Goal: Information Seeking & Learning: Learn about a topic

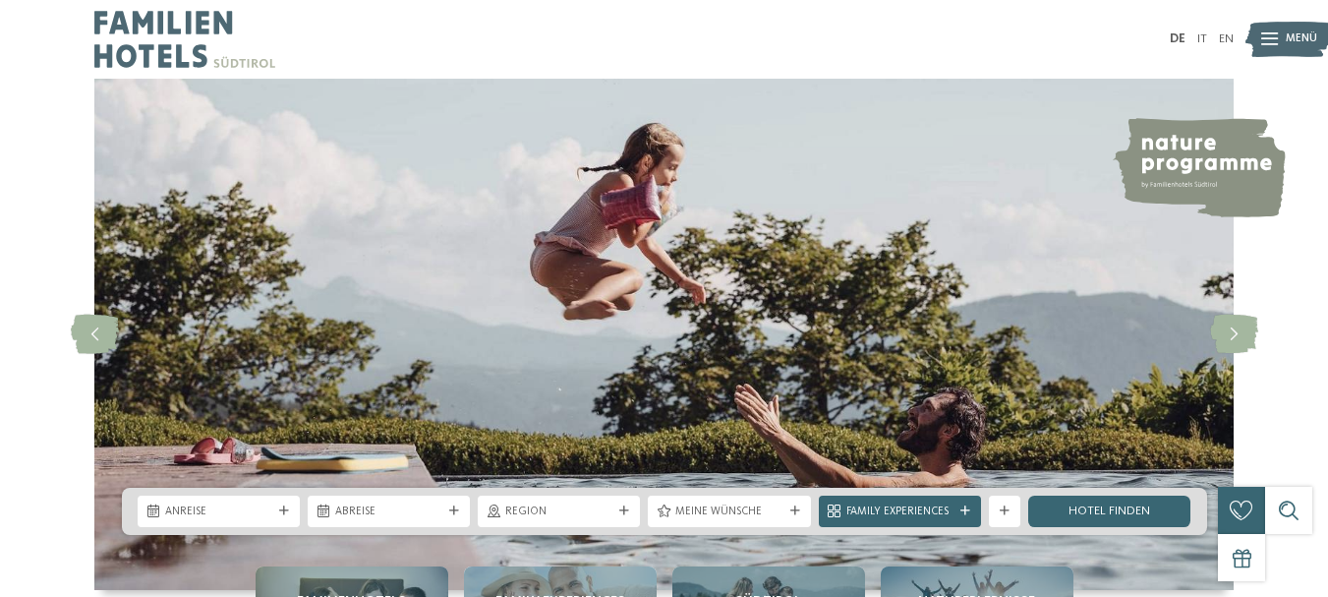
click at [1286, 42] on span "Menü" at bounding box center [1301, 39] width 31 height 16
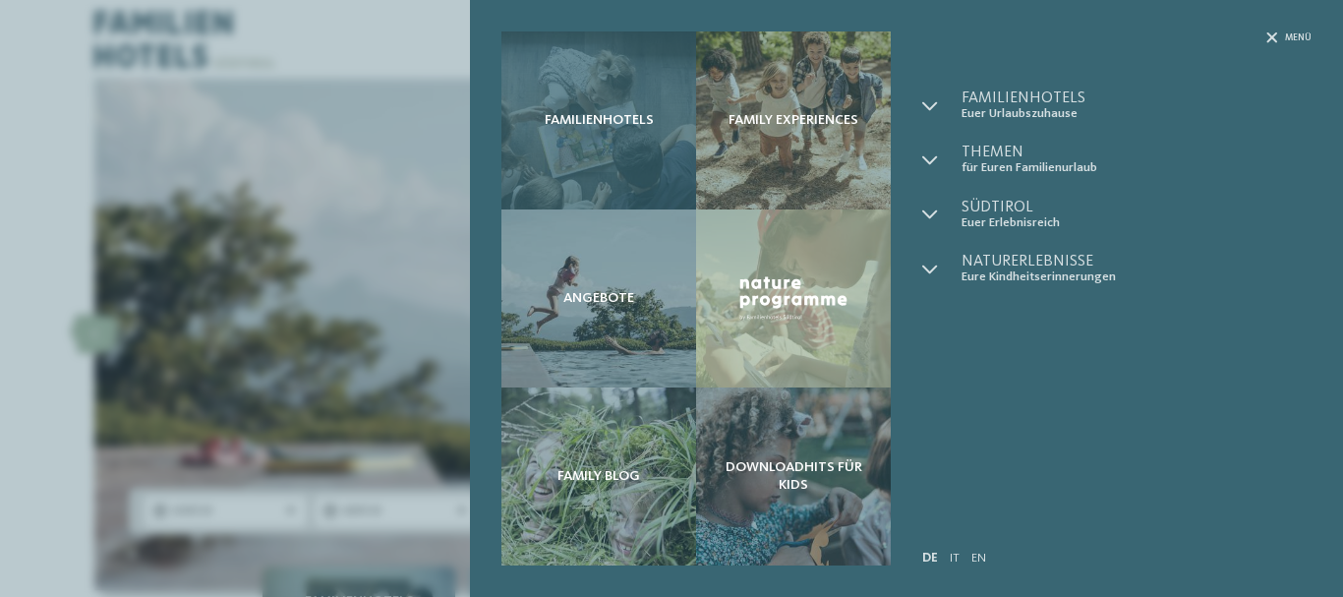
click at [619, 157] on div "Familienhotels" at bounding box center [598, 120] width 195 height 178
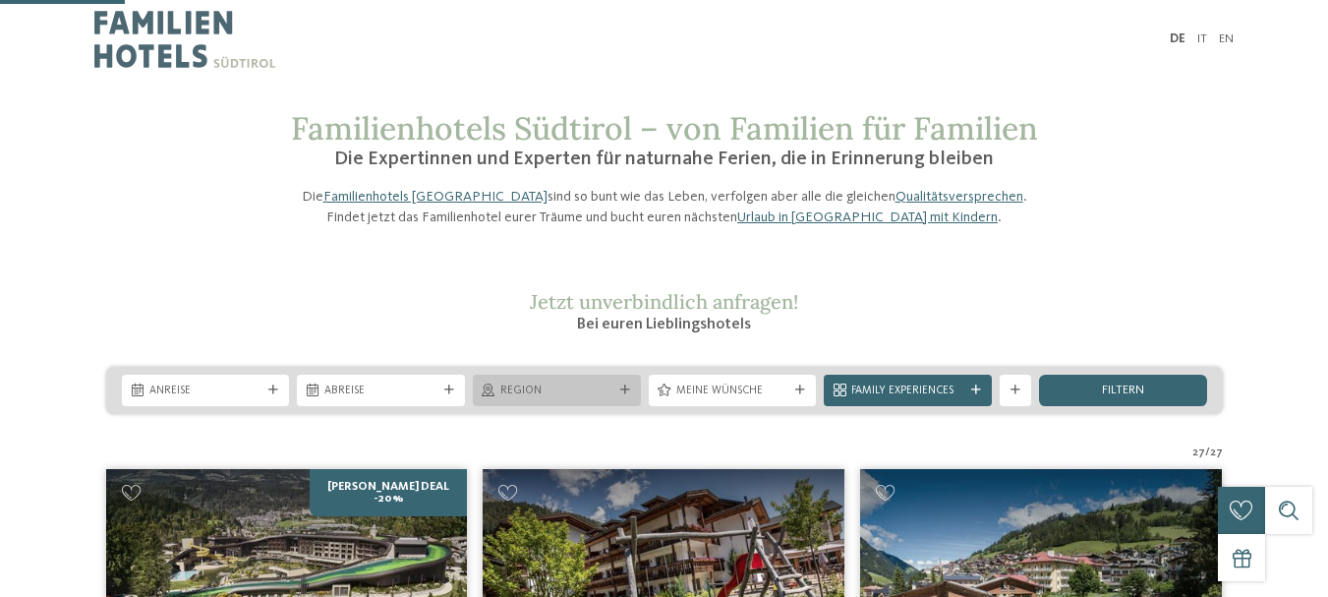
scroll to position [530, 0]
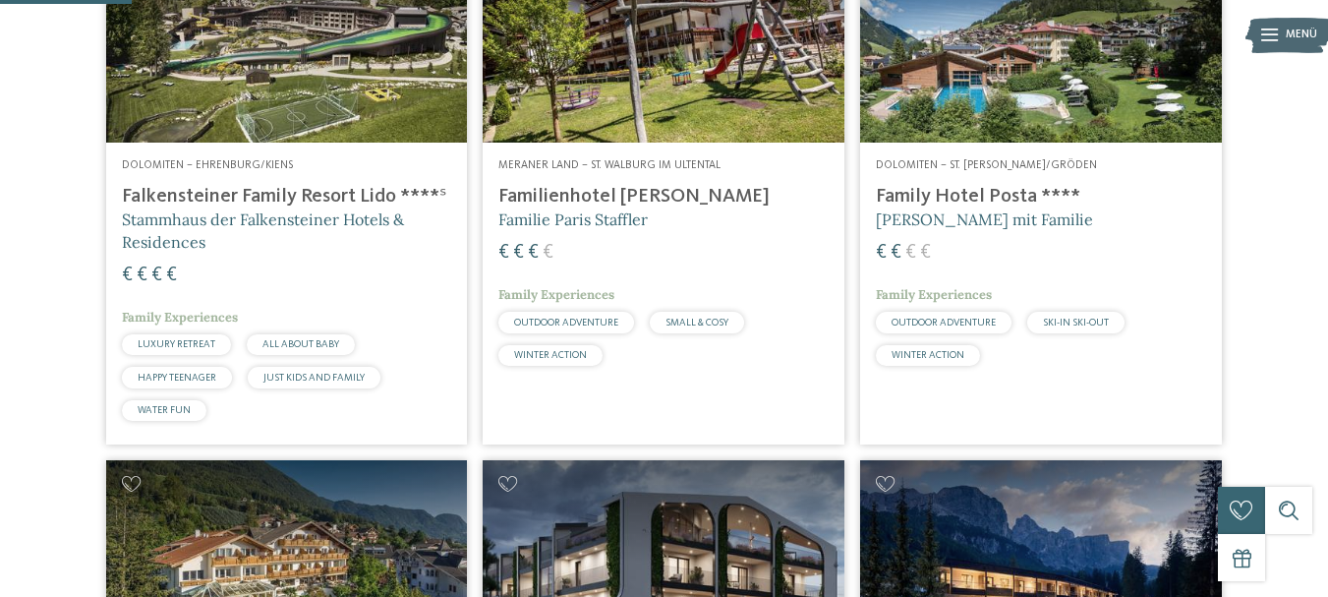
click at [1007, 80] on img at bounding box center [1041, 40] width 362 height 203
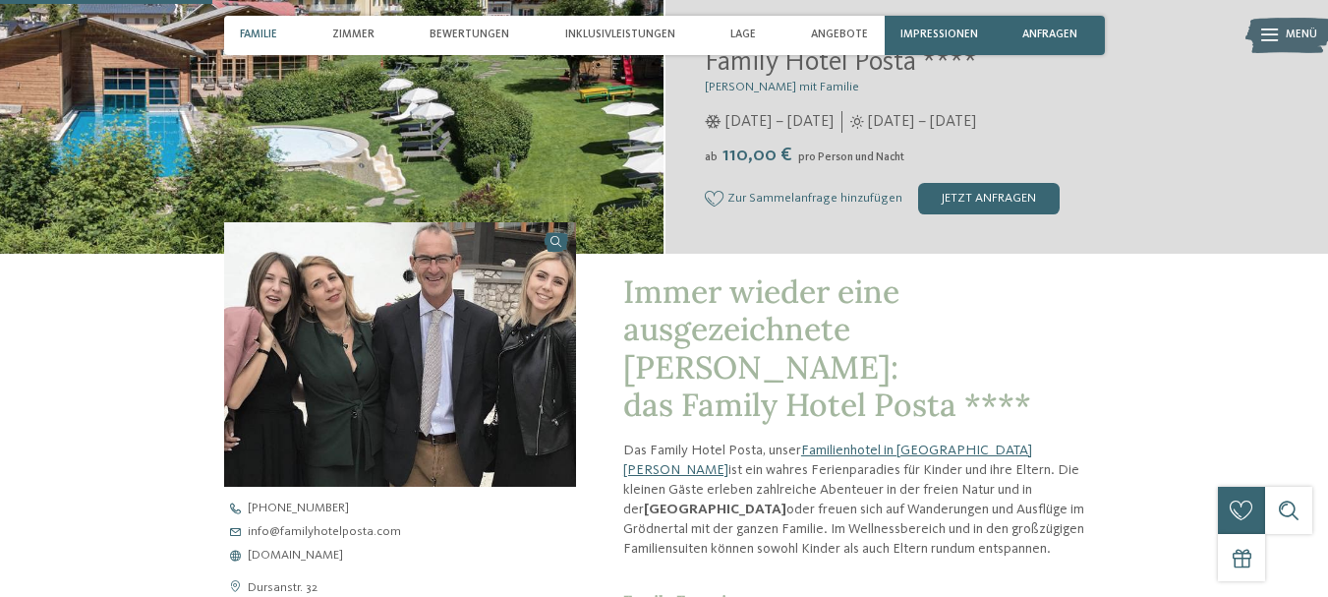
scroll to position [1010, 0]
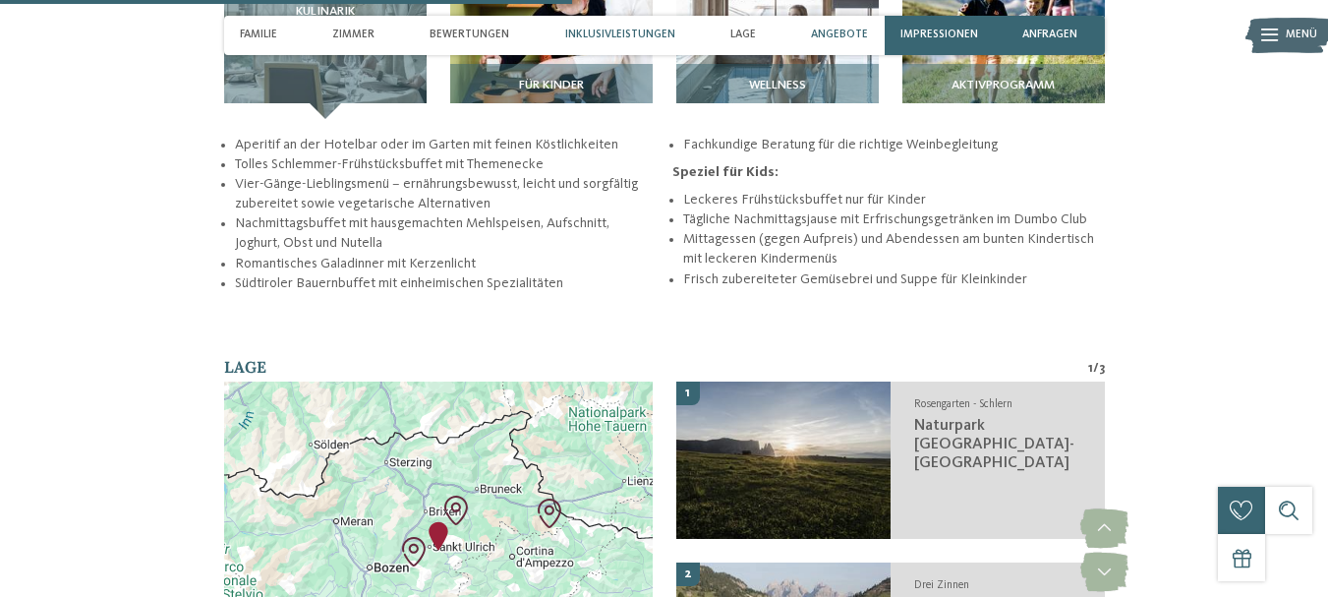
click at [859, 35] on span "Angebote" at bounding box center [839, 35] width 57 height 13
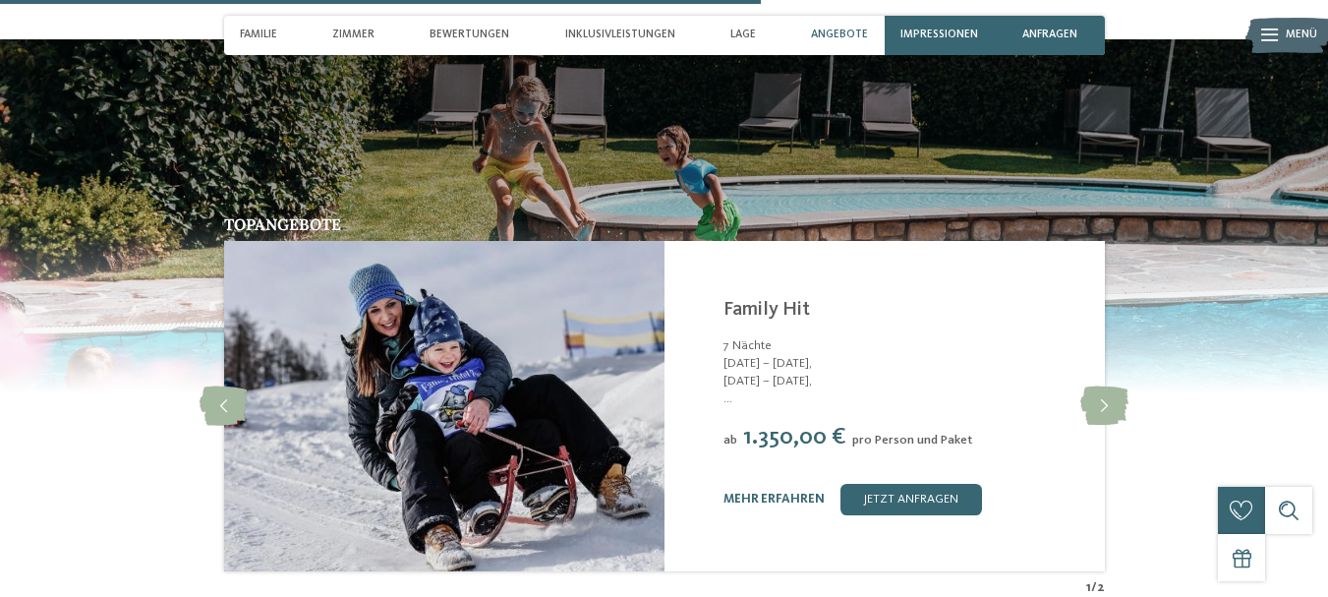
scroll to position [3156, 0]
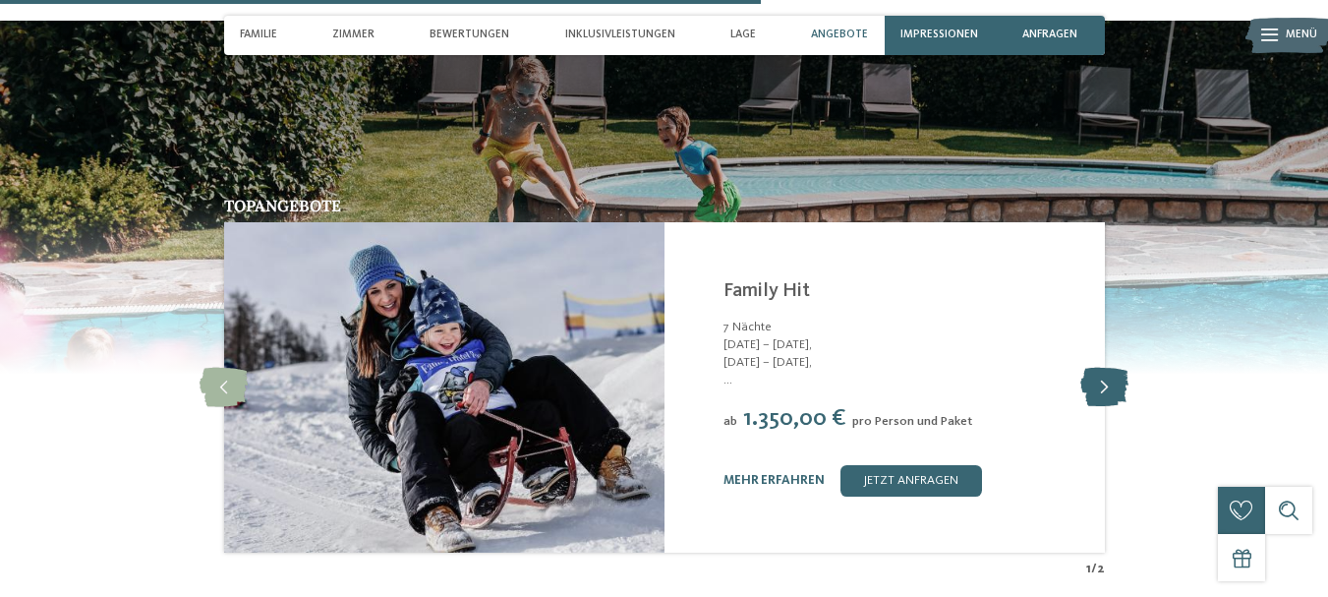
click at [1091, 368] on icon at bounding box center [1104, 387] width 48 height 39
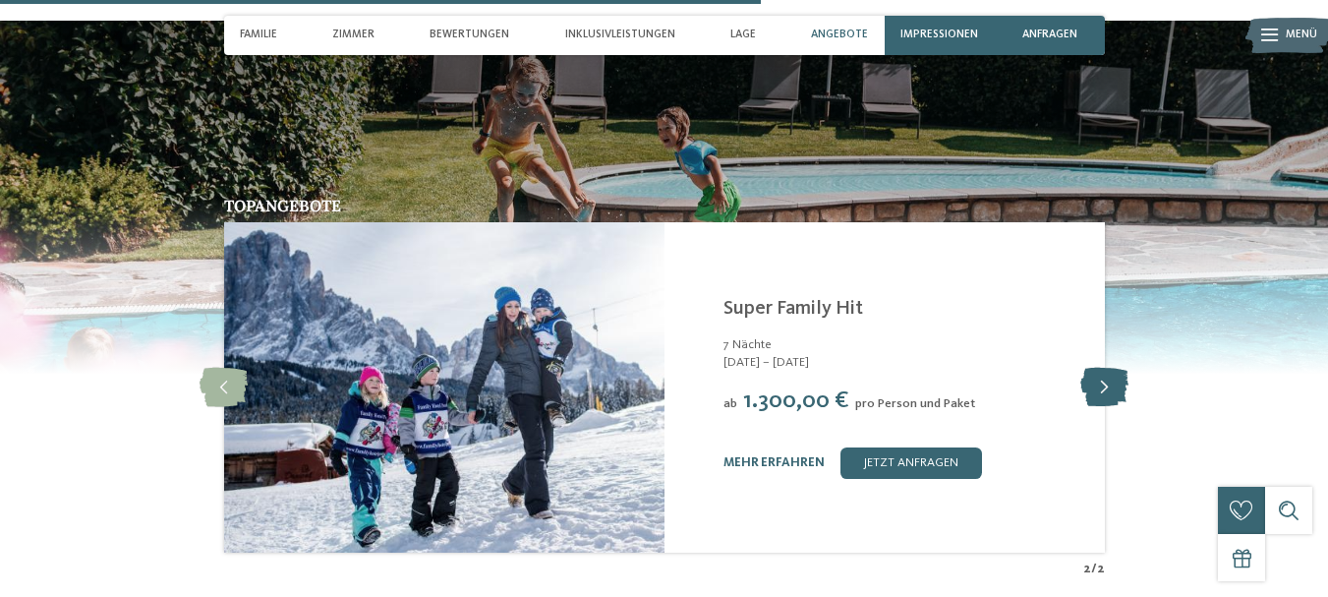
click at [1091, 368] on icon at bounding box center [1104, 387] width 48 height 39
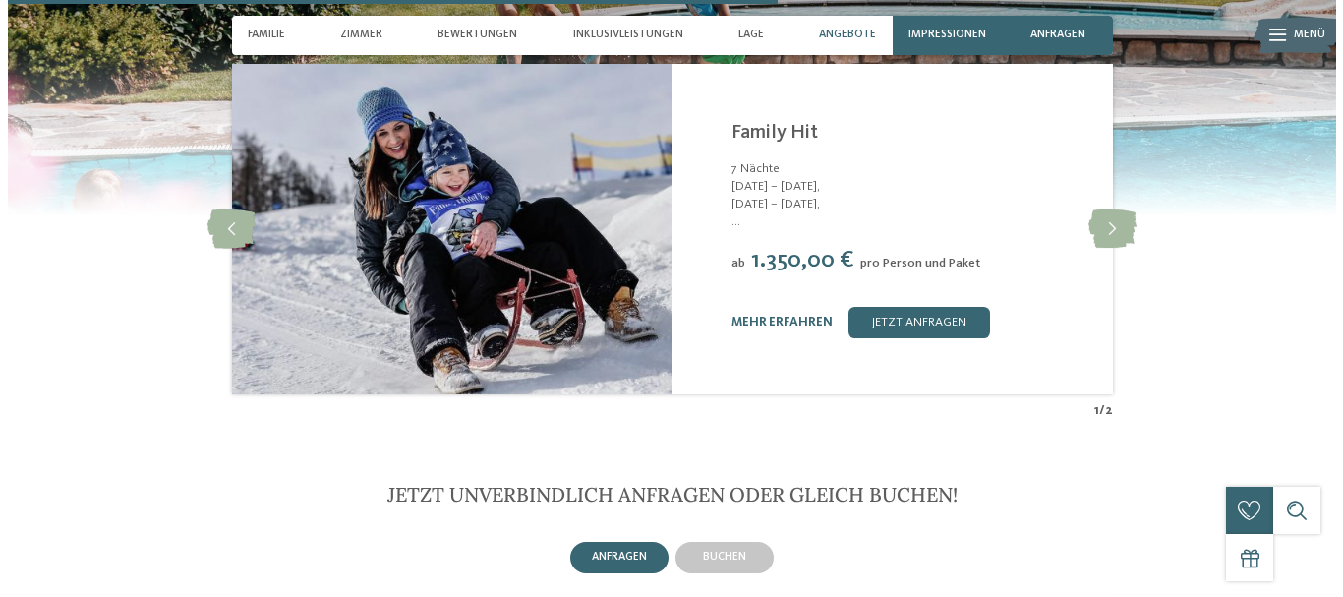
scroll to position [3190, 0]
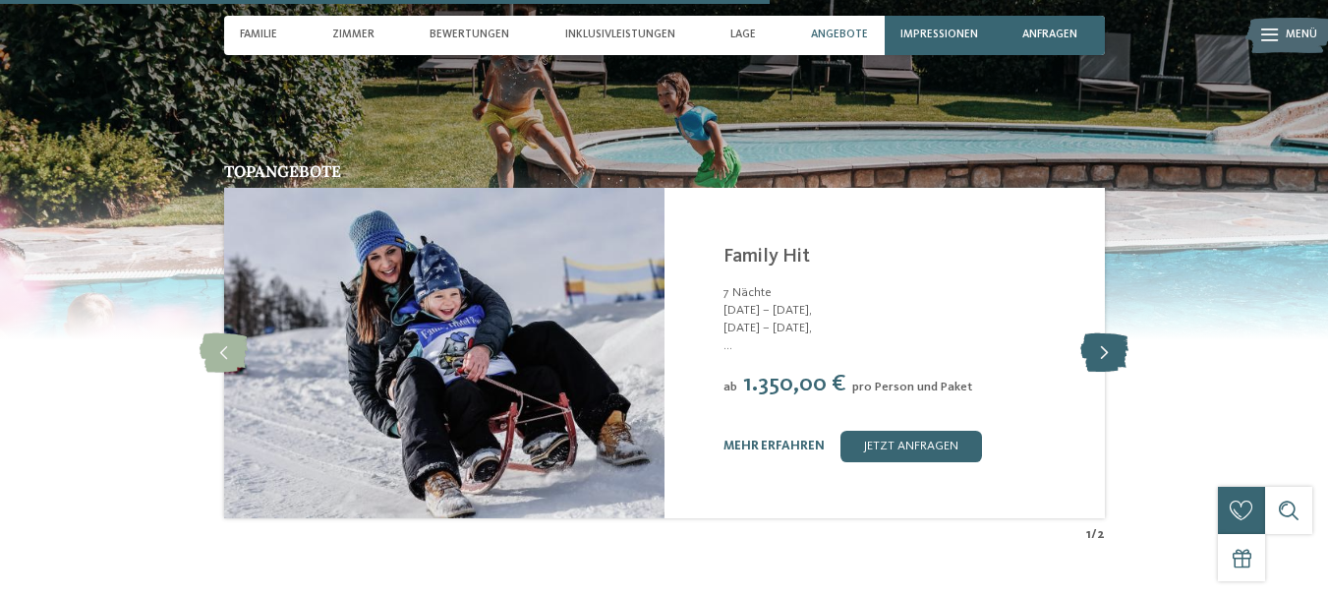
click at [1110, 333] on icon at bounding box center [1104, 352] width 48 height 39
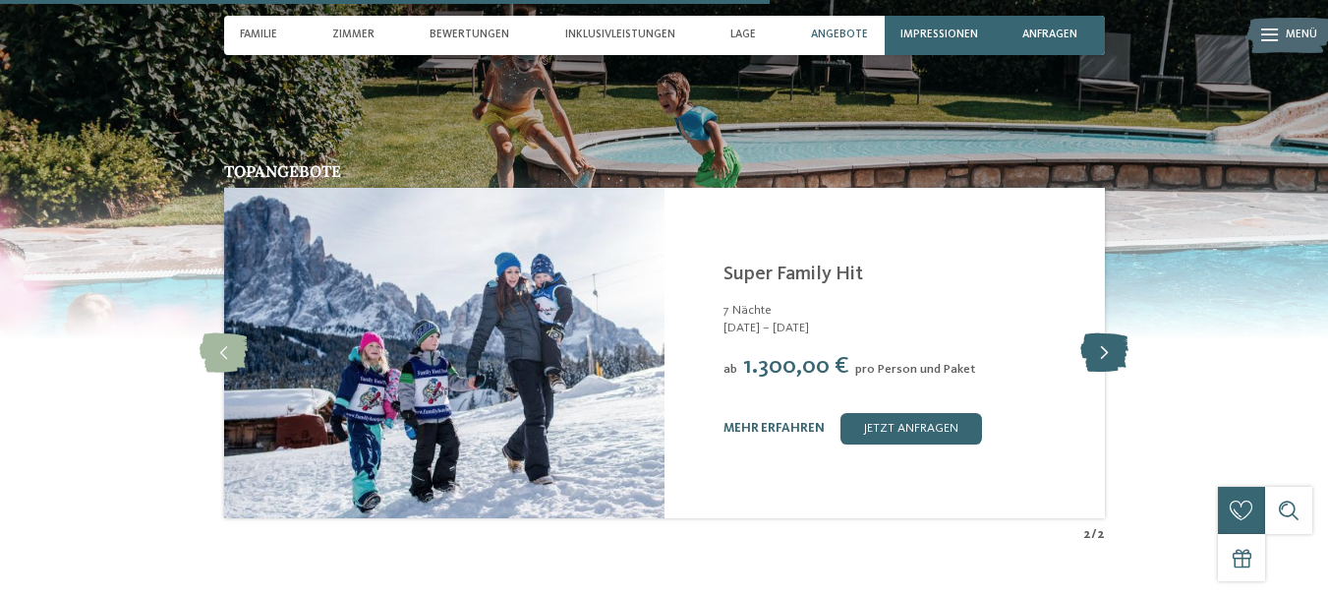
click at [1110, 333] on icon at bounding box center [1104, 352] width 48 height 39
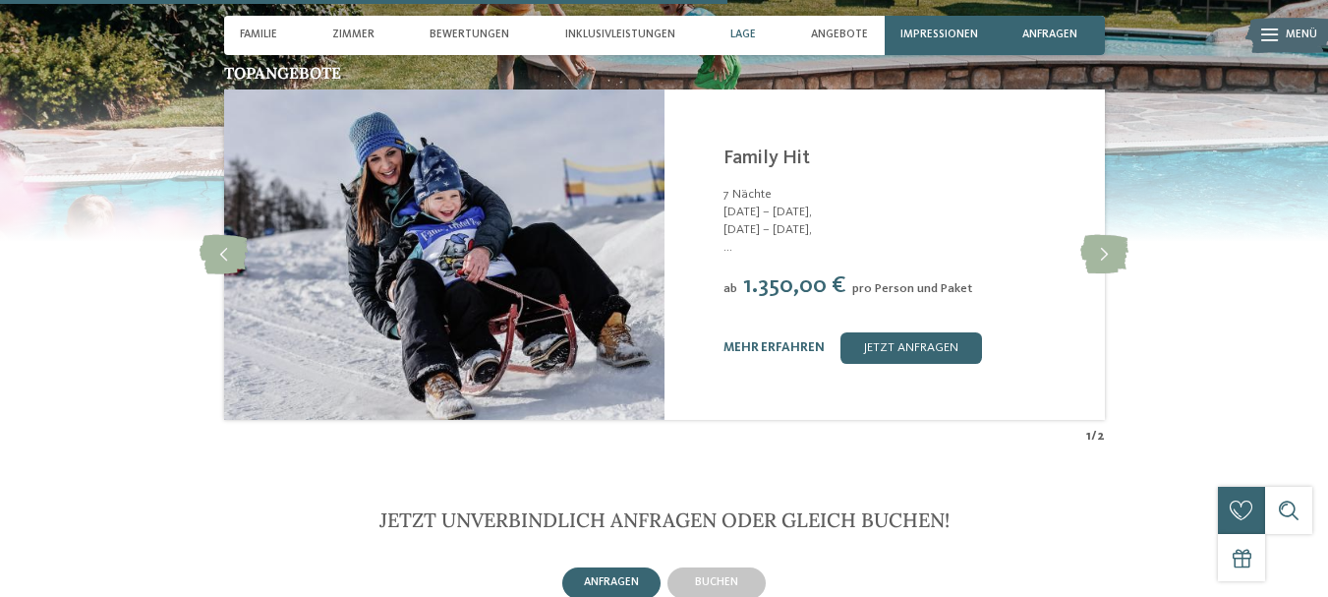
scroll to position [3294, 0]
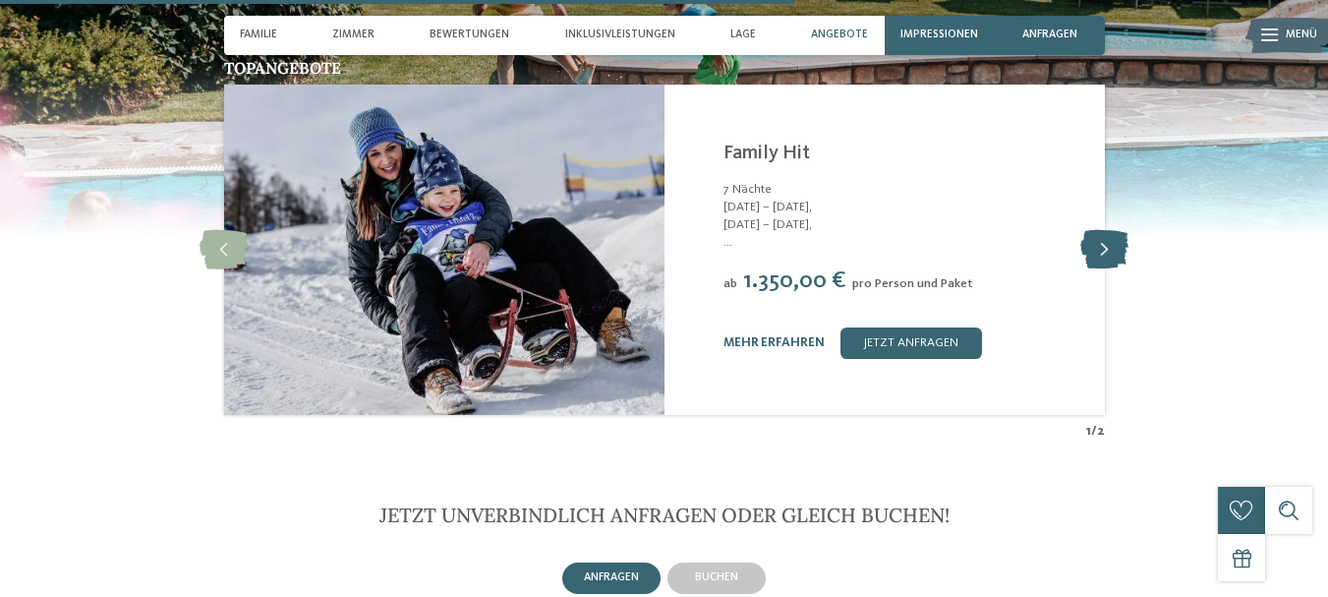
click at [1109, 230] on icon at bounding box center [1104, 249] width 48 height 39
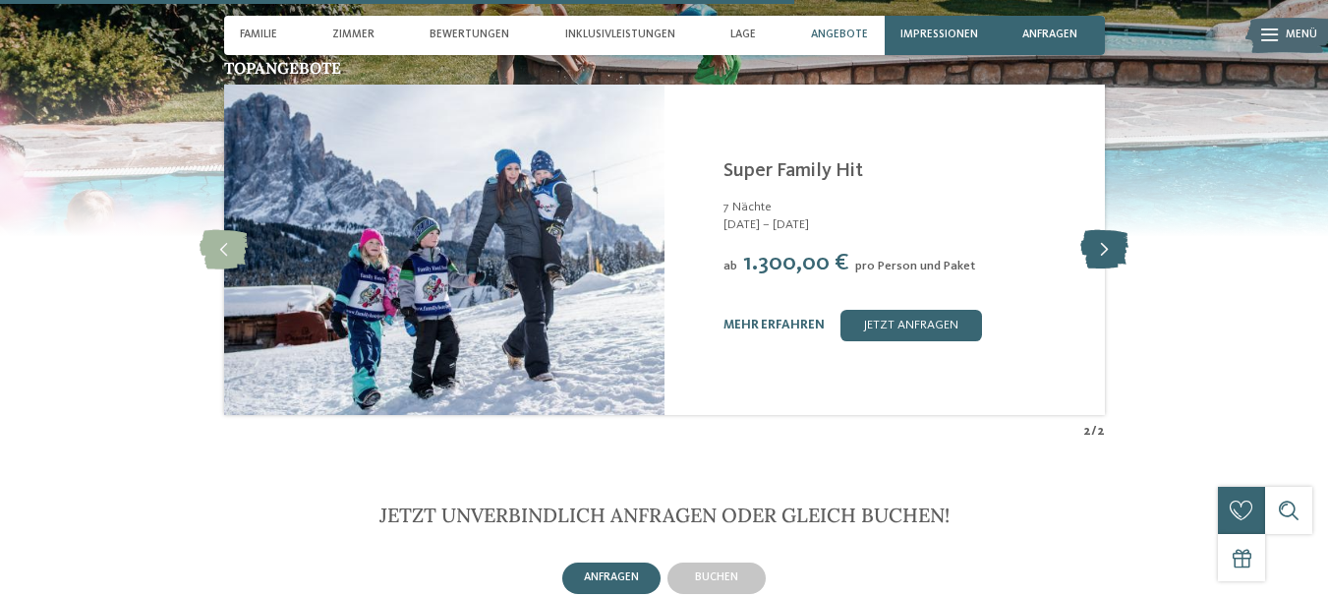
click at [1109, 230] on icon at bounding box center [1104, 249] width 48 height 39
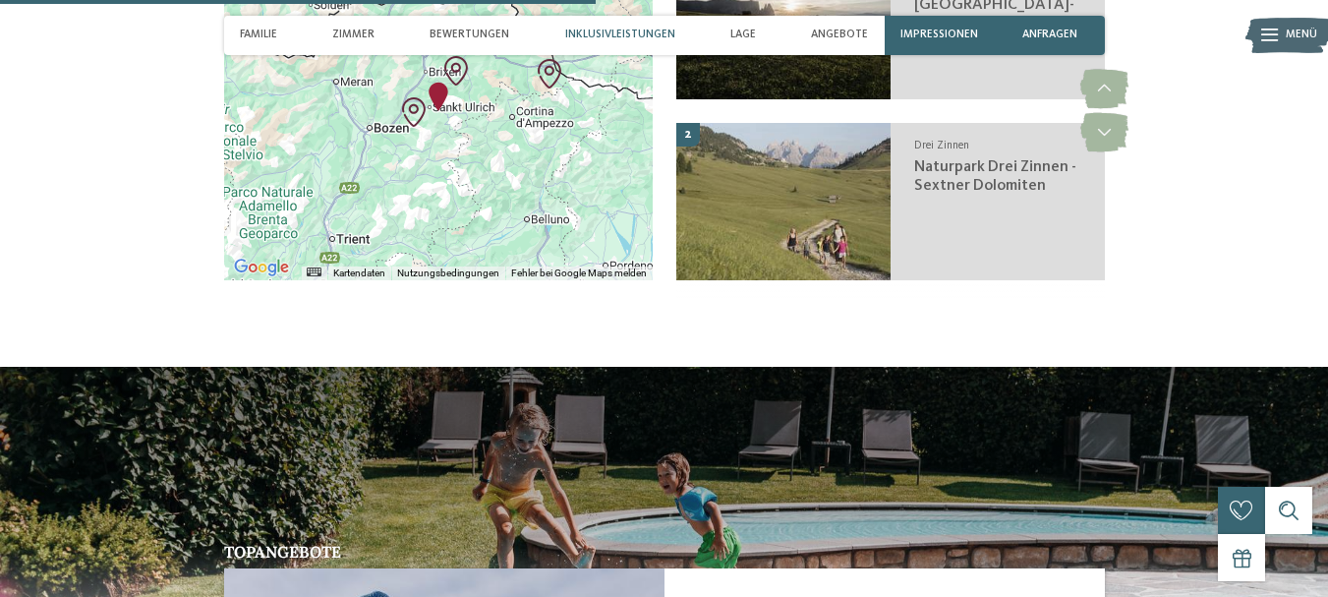
scroll to position [3149, 0]
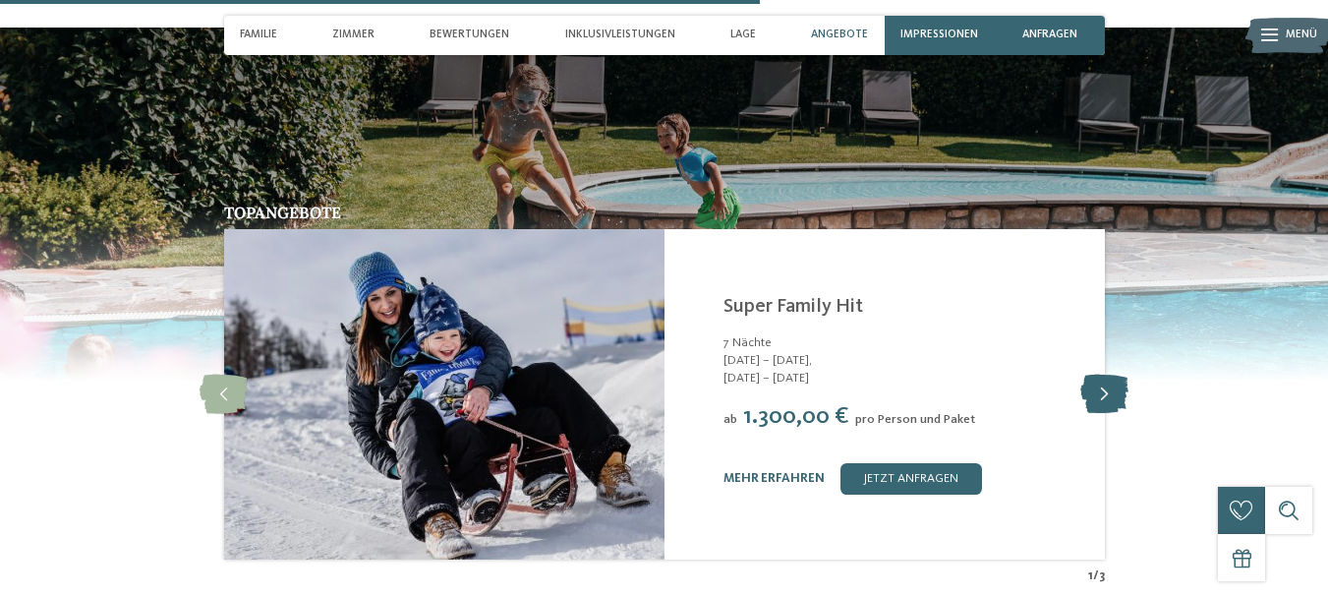
click at [1111, 374] on icon at bounding box center [1104, 393] width 48 height 39
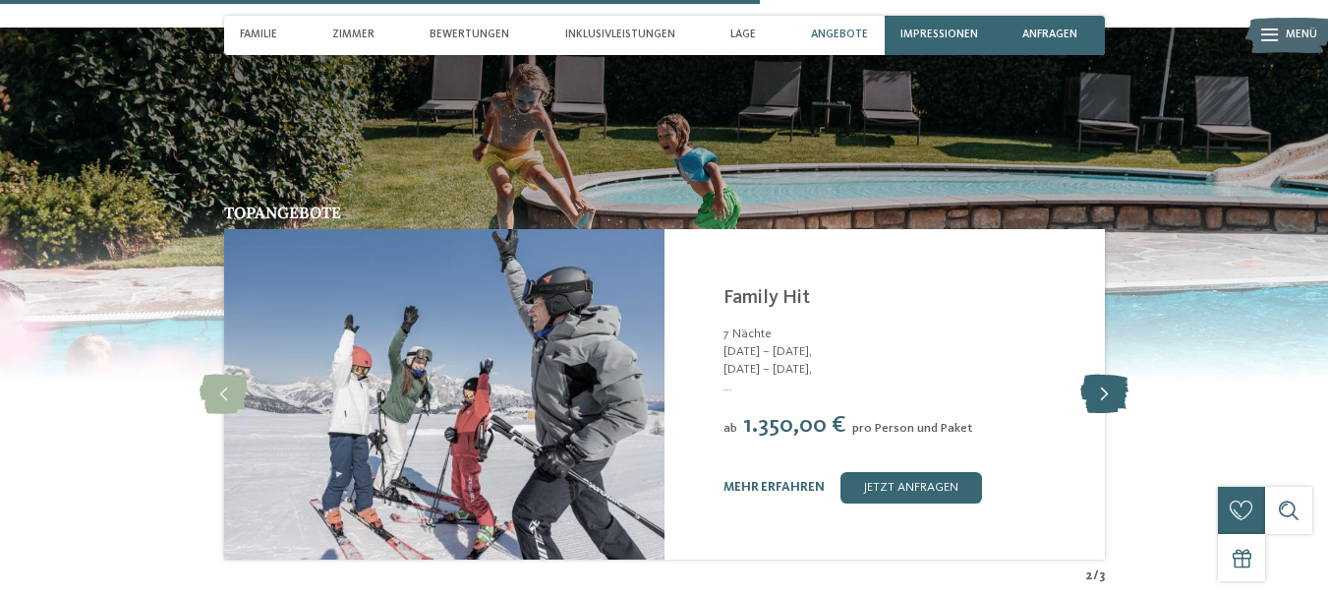
click at [1111, 374] on icon at bounding box center [1104, 393] width 48 height 39
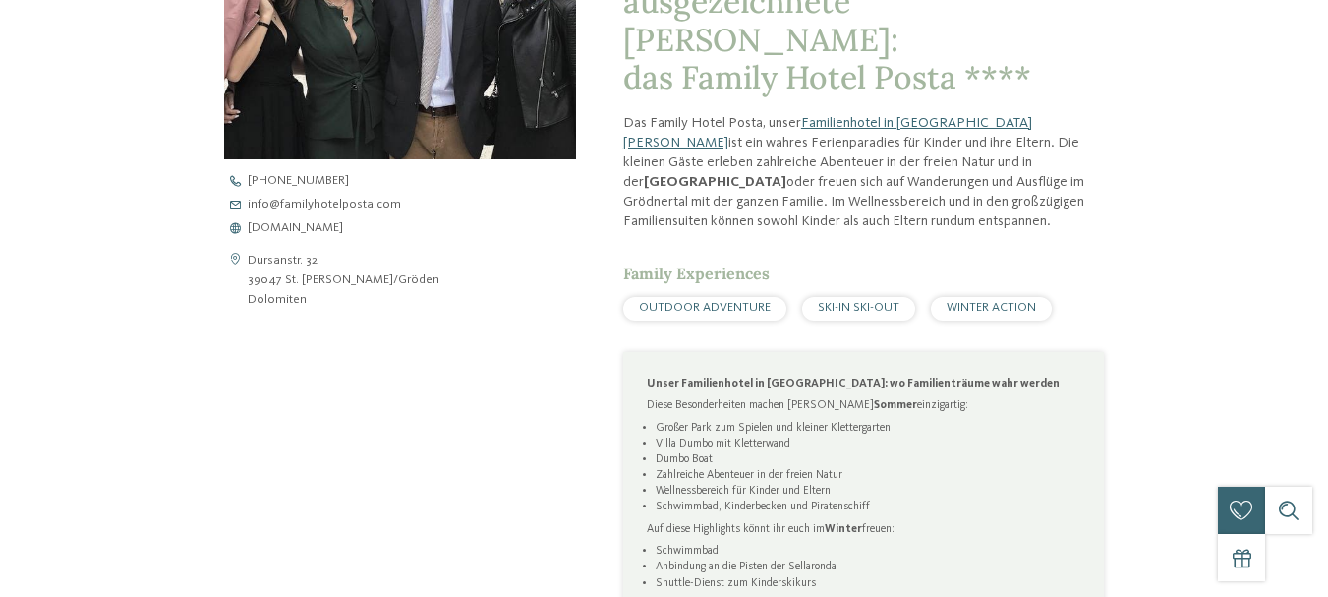
scroll to position [0, 0]
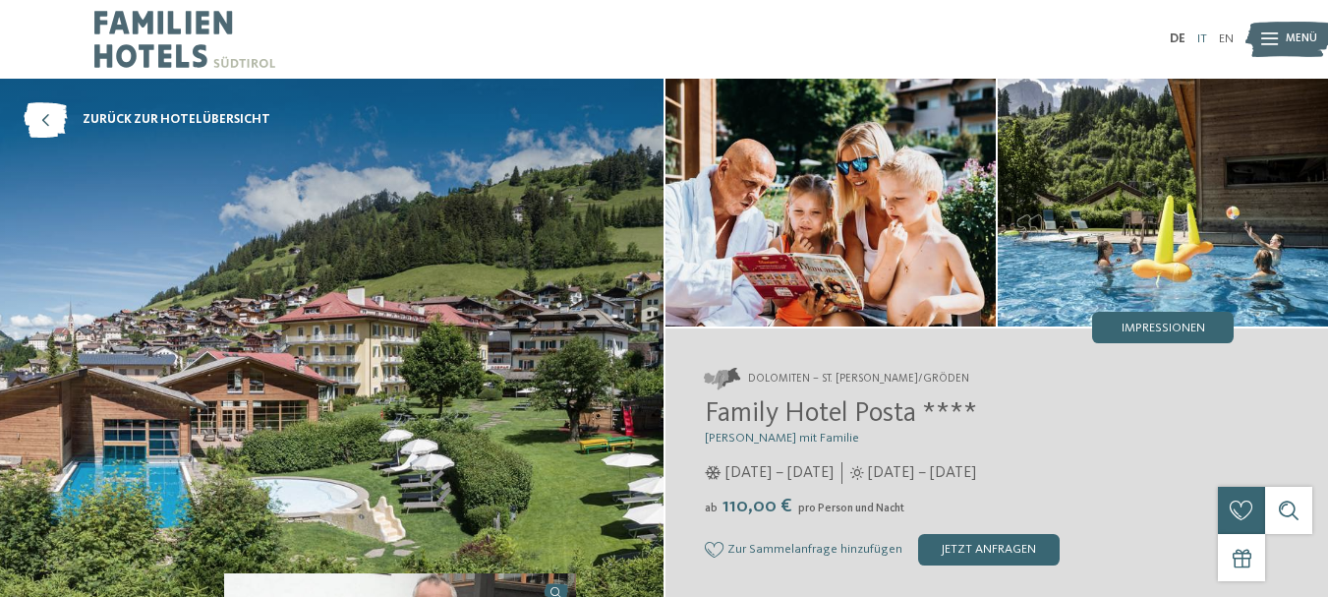
click at [1201, 40] on link "IT" at bounding box center [1202, 38] width 10 height 13
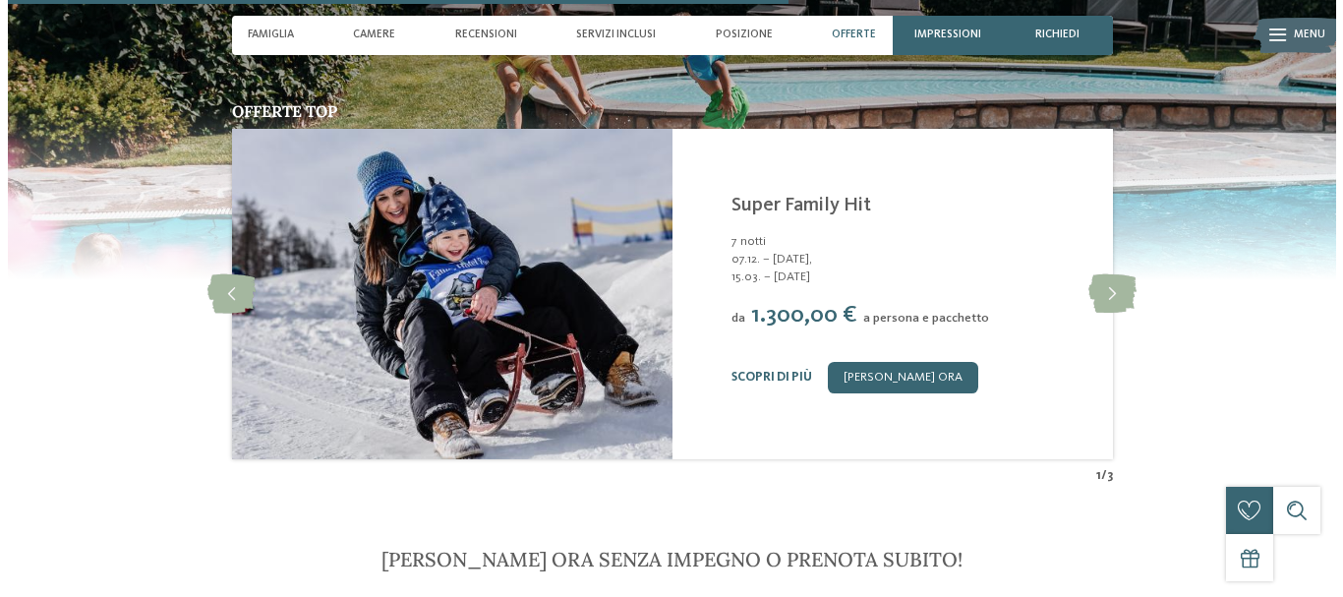
scroll to position [3212, 0]
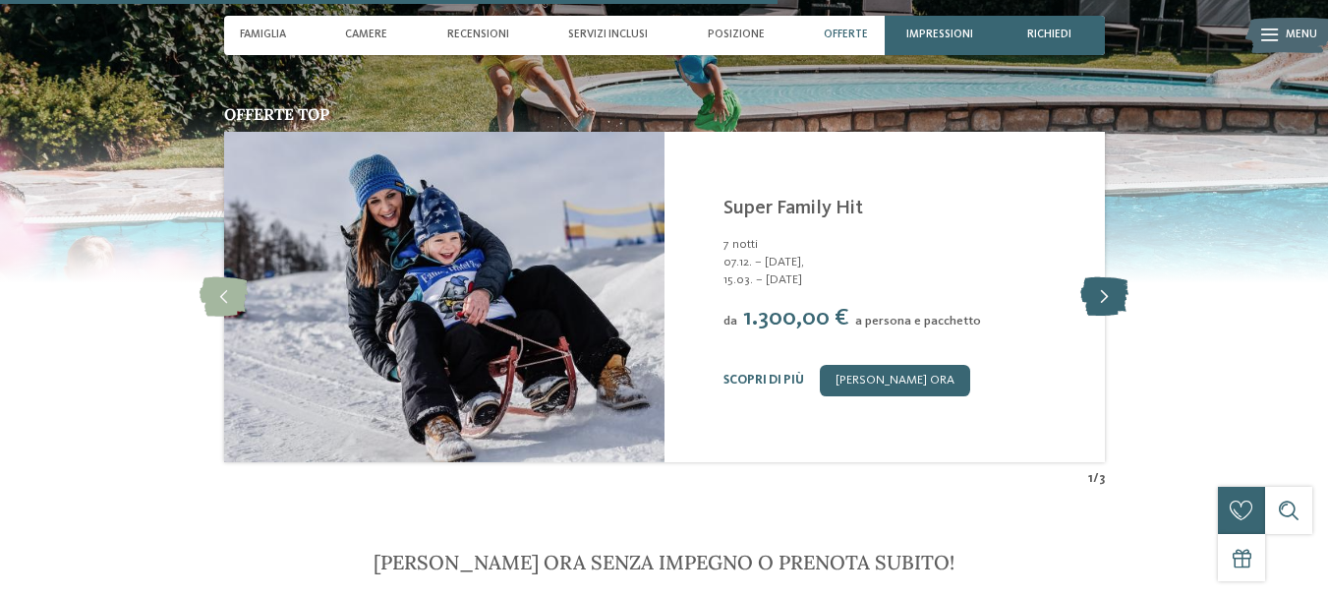
click at [1103, 283] on icon at bounding box center [1104, 296] width 48 height 39
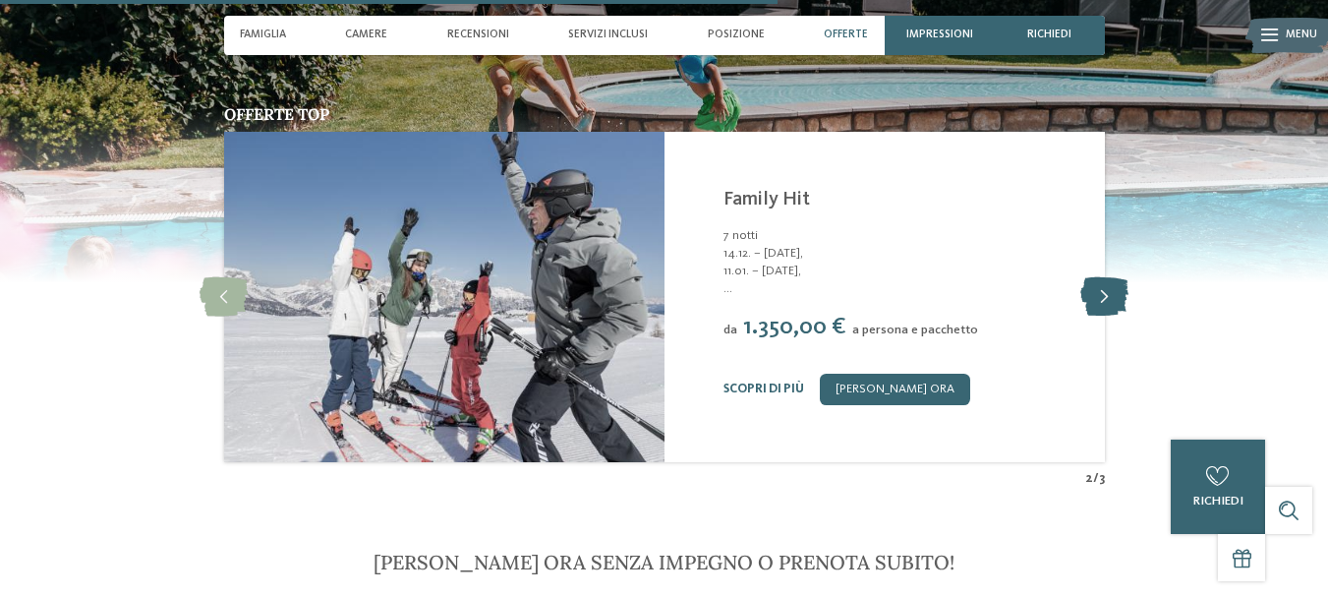
click at [1114, 283] on icon at bounding box center [1104, 296] width 48 height 39
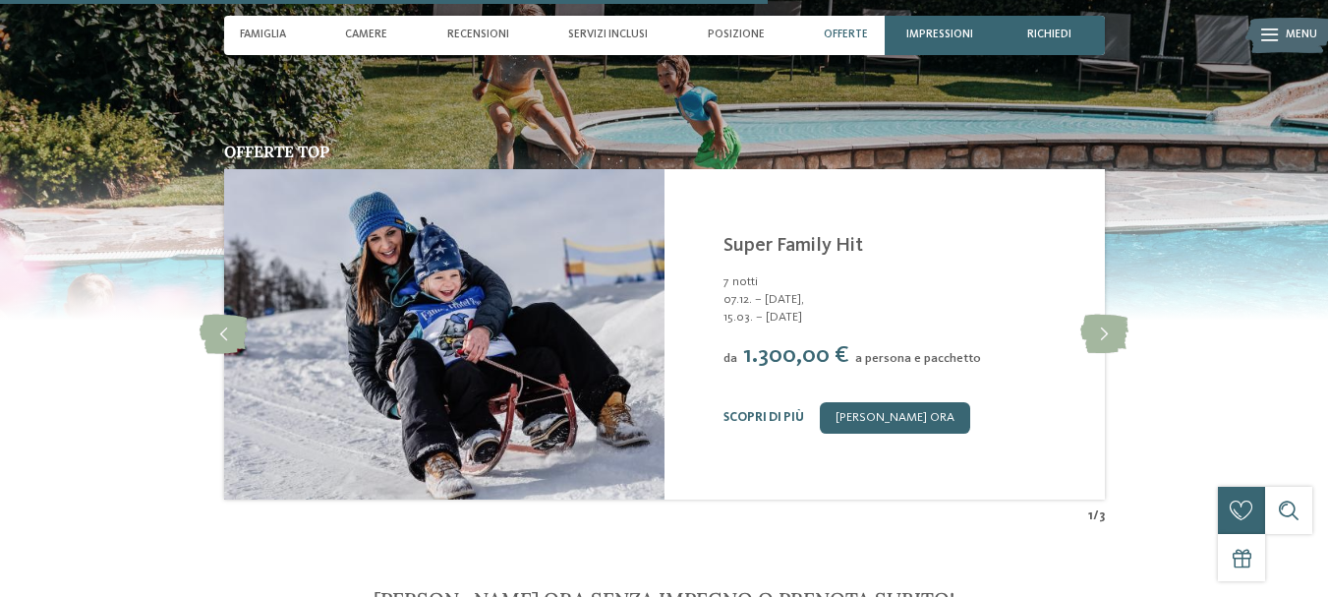
scroll to position [3174, 0]
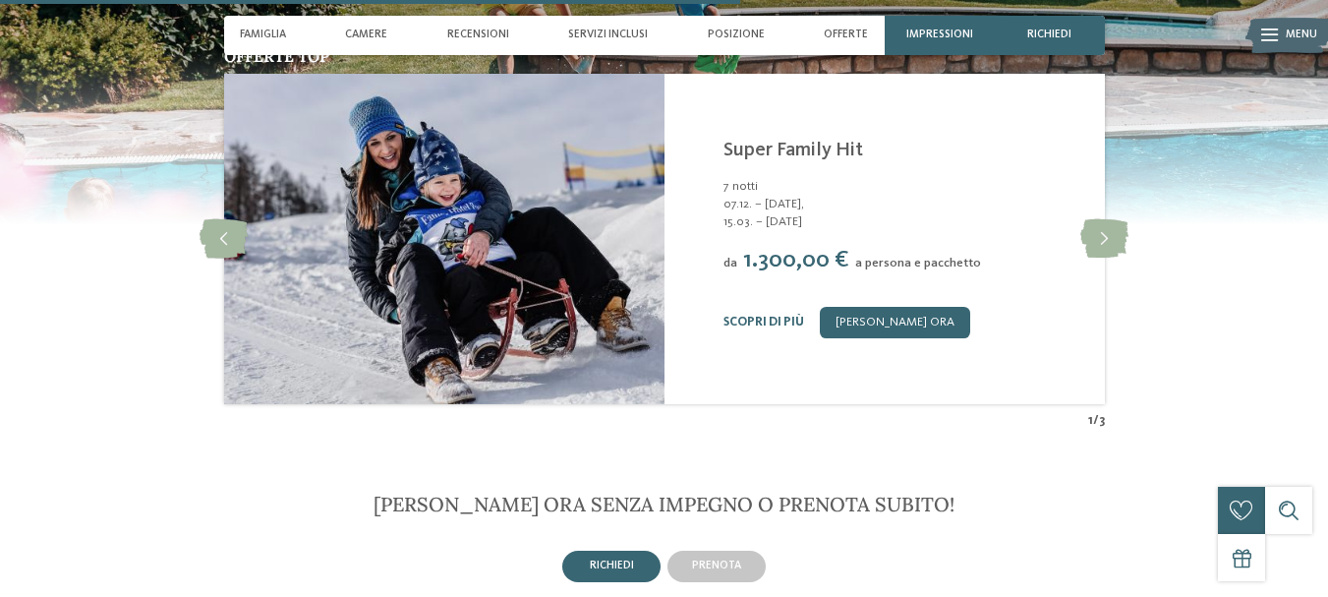
scroll to position [3048, 0]
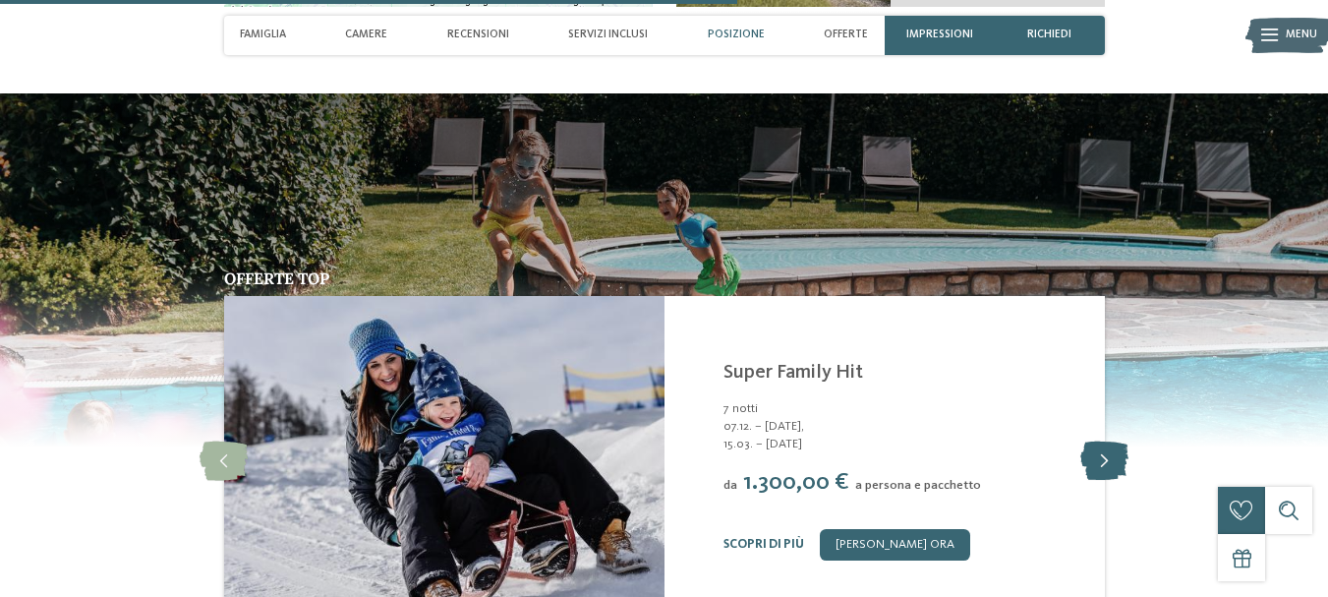
click at [1106, 449] on icon at bounding box center [1104, 460] width 48 height 39
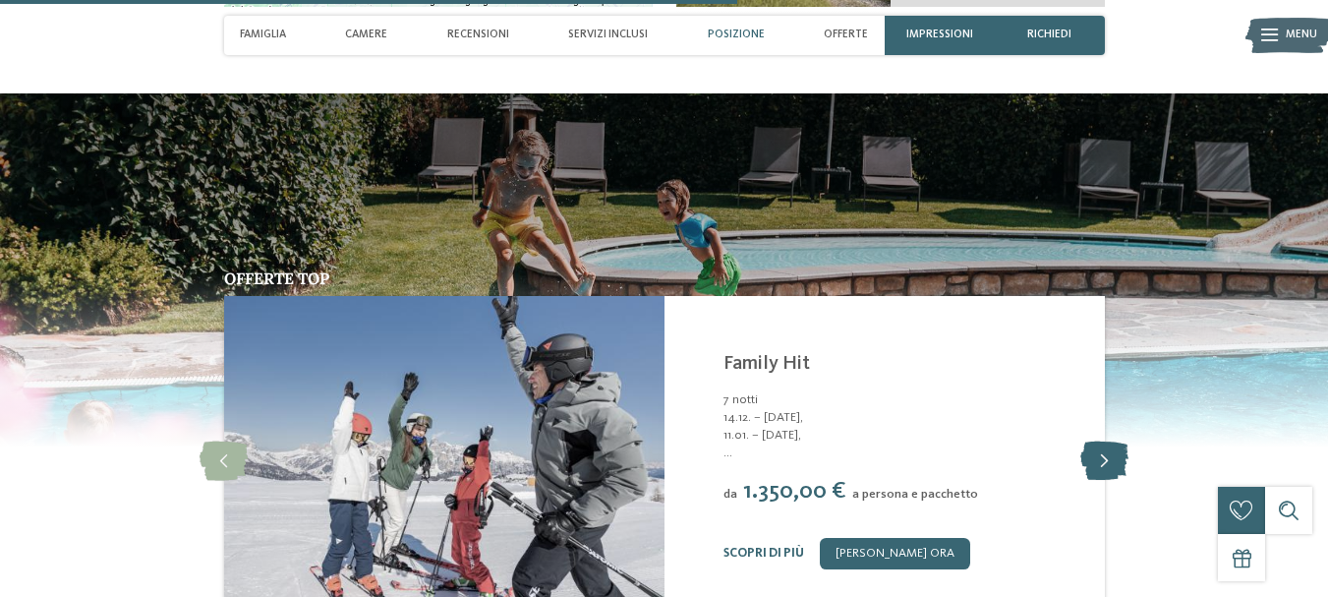
click at [1106, 449] on icon at bounding box center [1104, 460] width 48 height 39
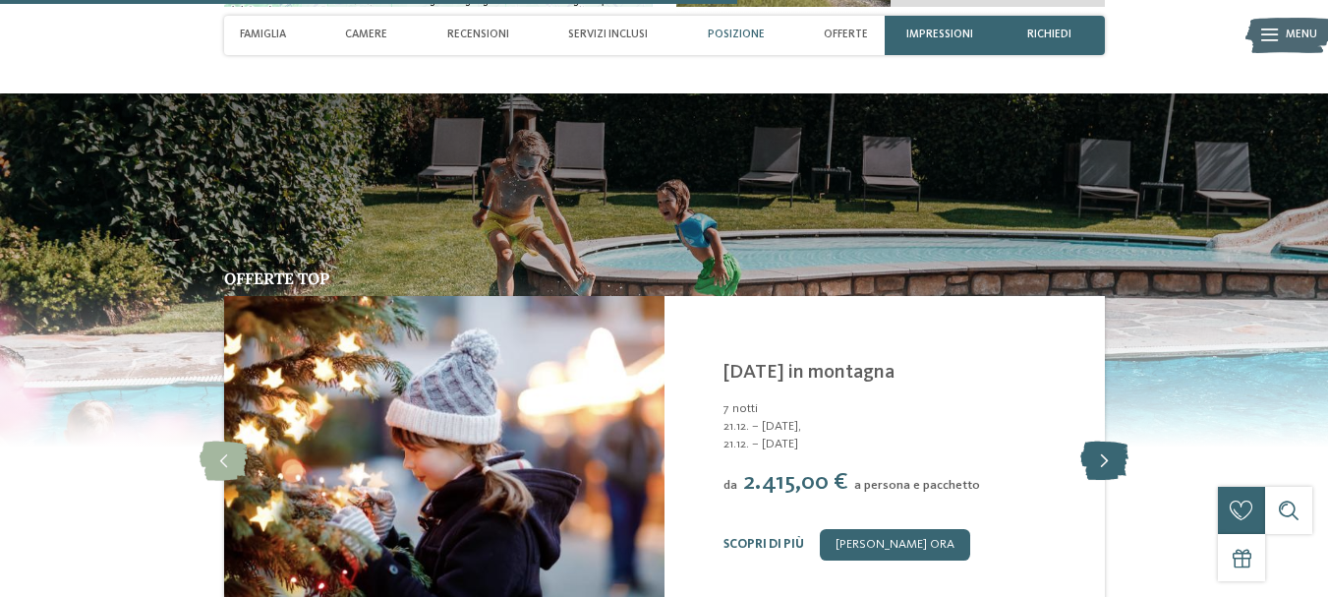
click at [1106, 449] on icon at bounding box center [1104, 460] width 48 height 39
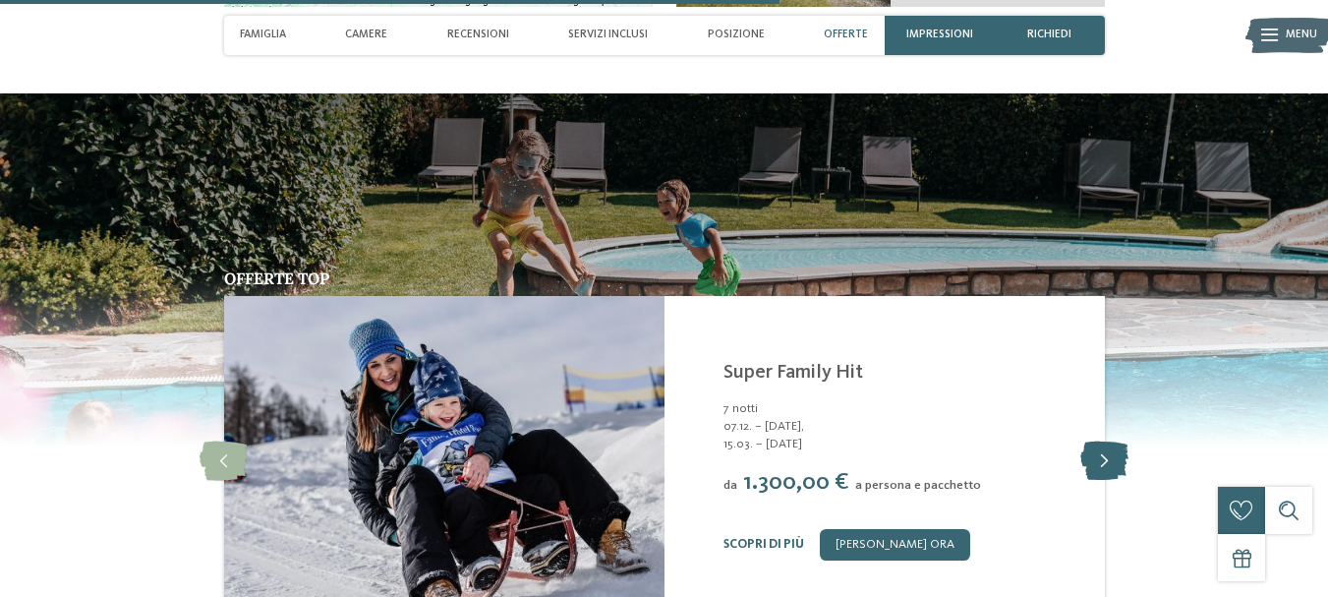
scroll to position [3223, 0]
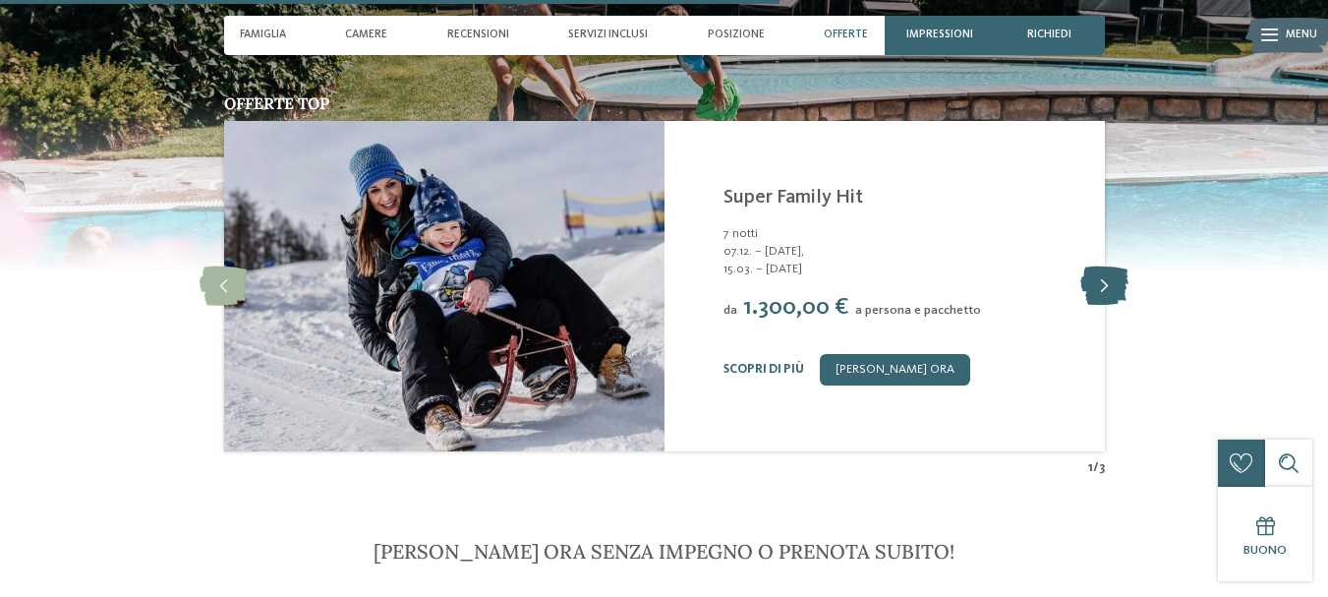
click at [1100, 266] on icon at bounding box center [1104, 285] width 48 height 39
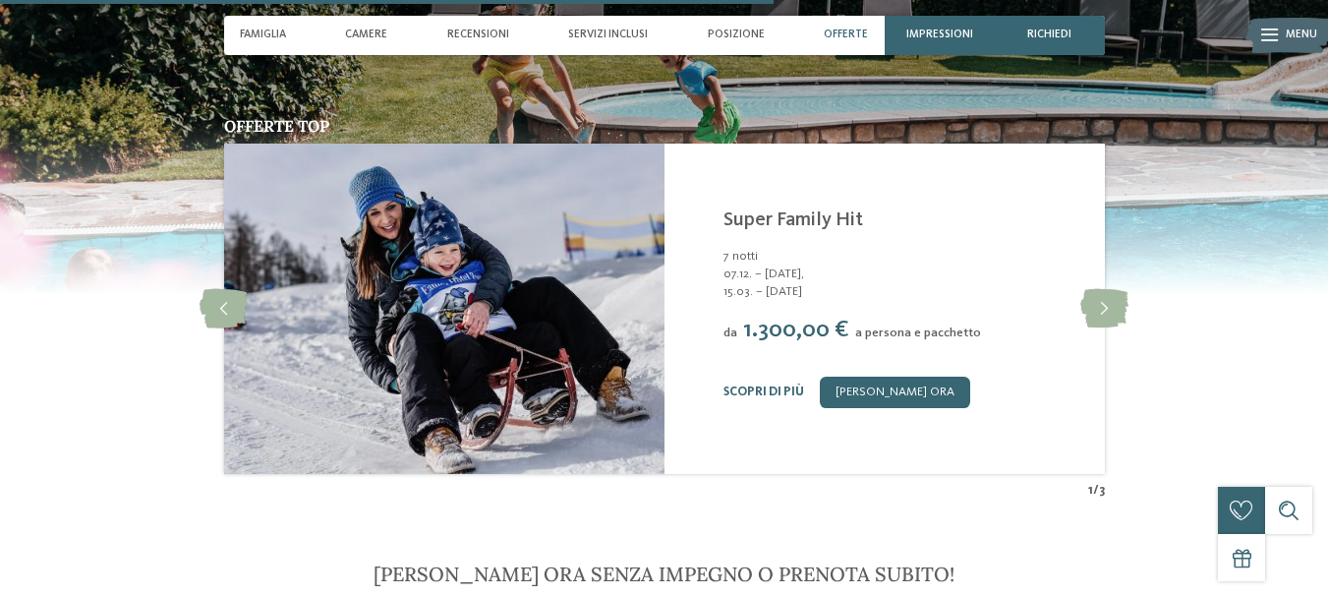
scroll to position [3197, 0]
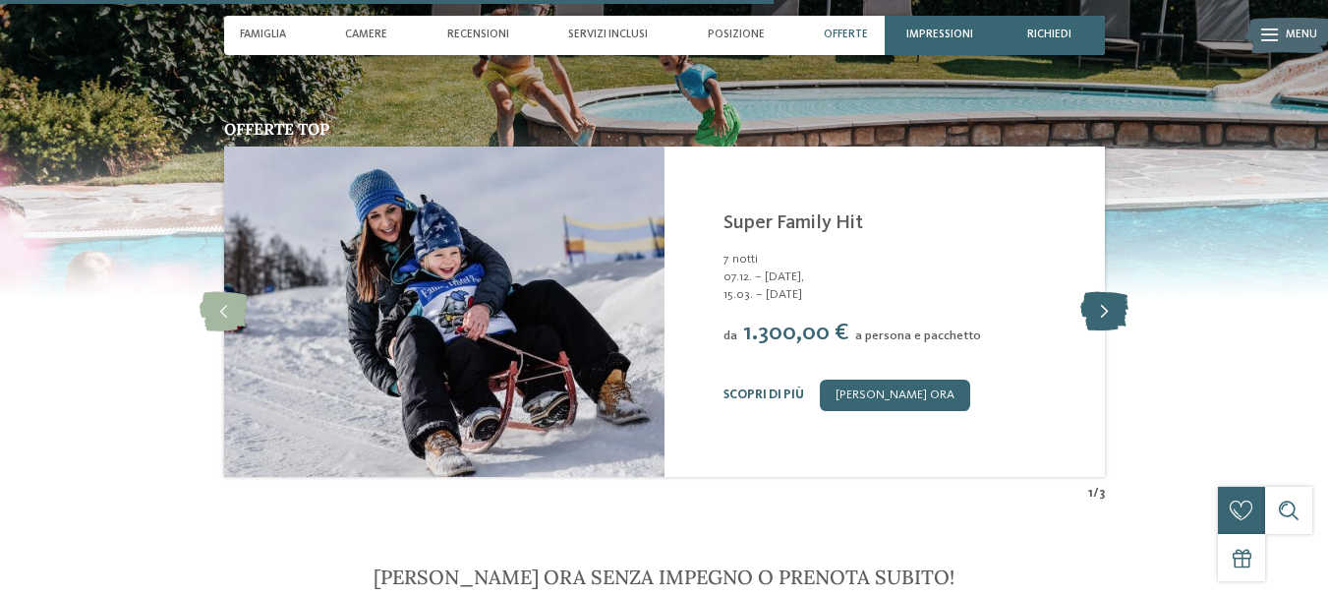
click at [1107, 292] on icon at bounding box center [1104, 311] width 48 height 39
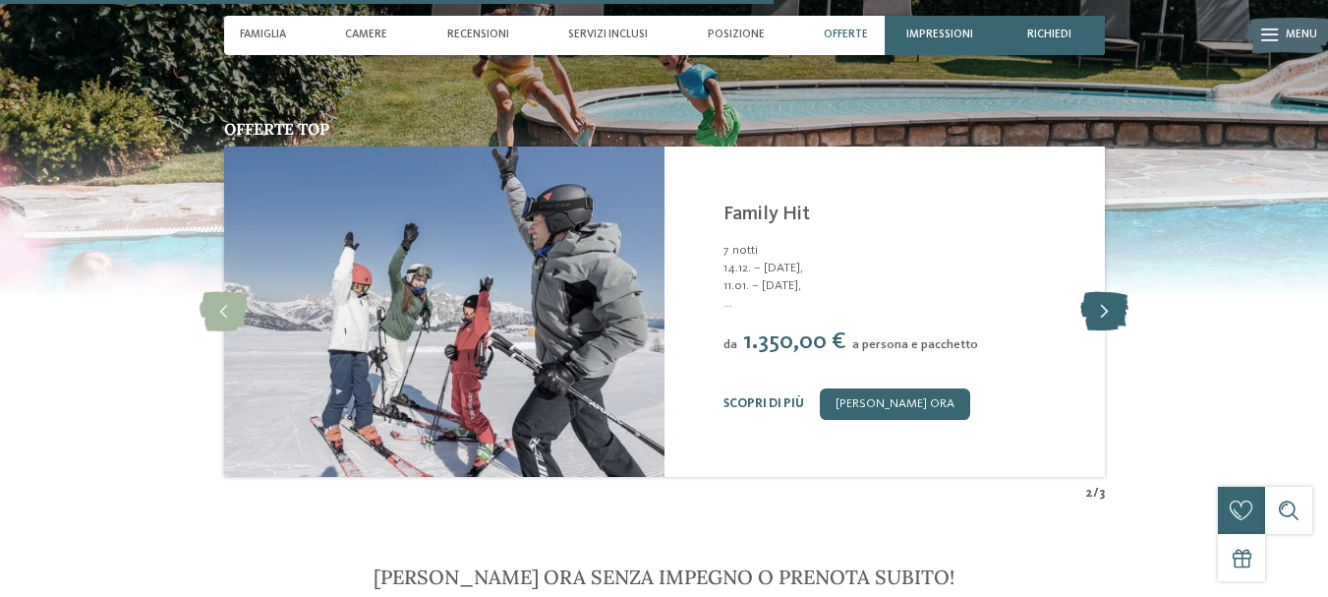
click at [1107, 292] on icon at bounding box center [1104, 311] width 48 height 39
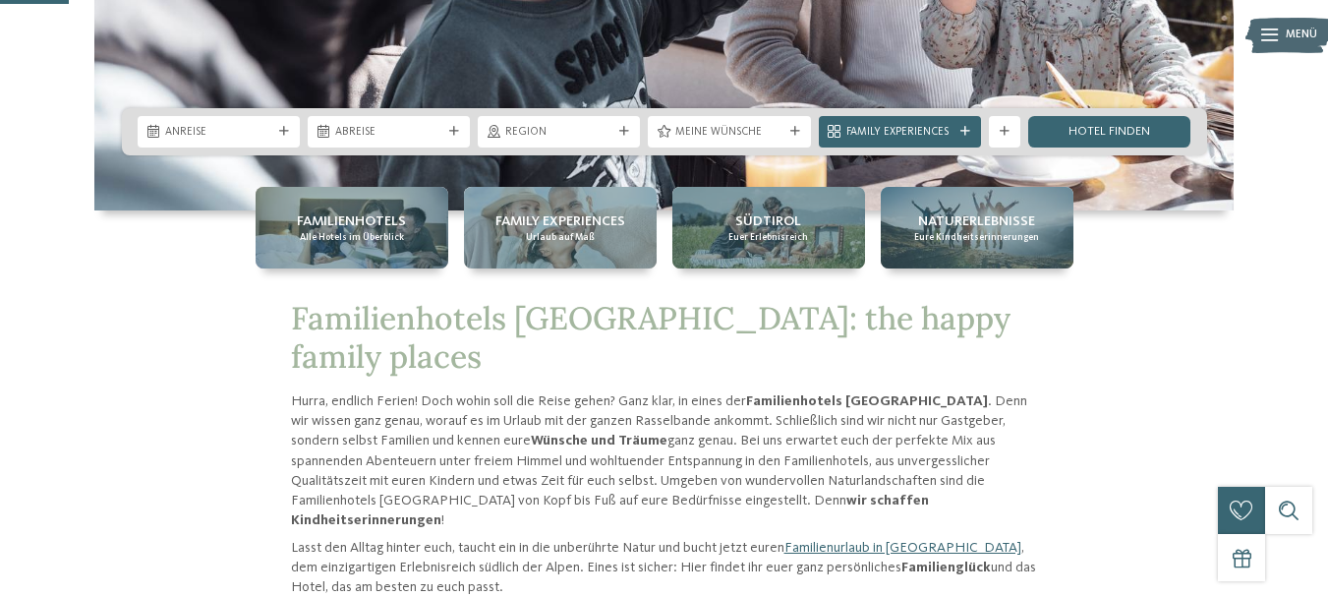
scroll to position [374, 0]
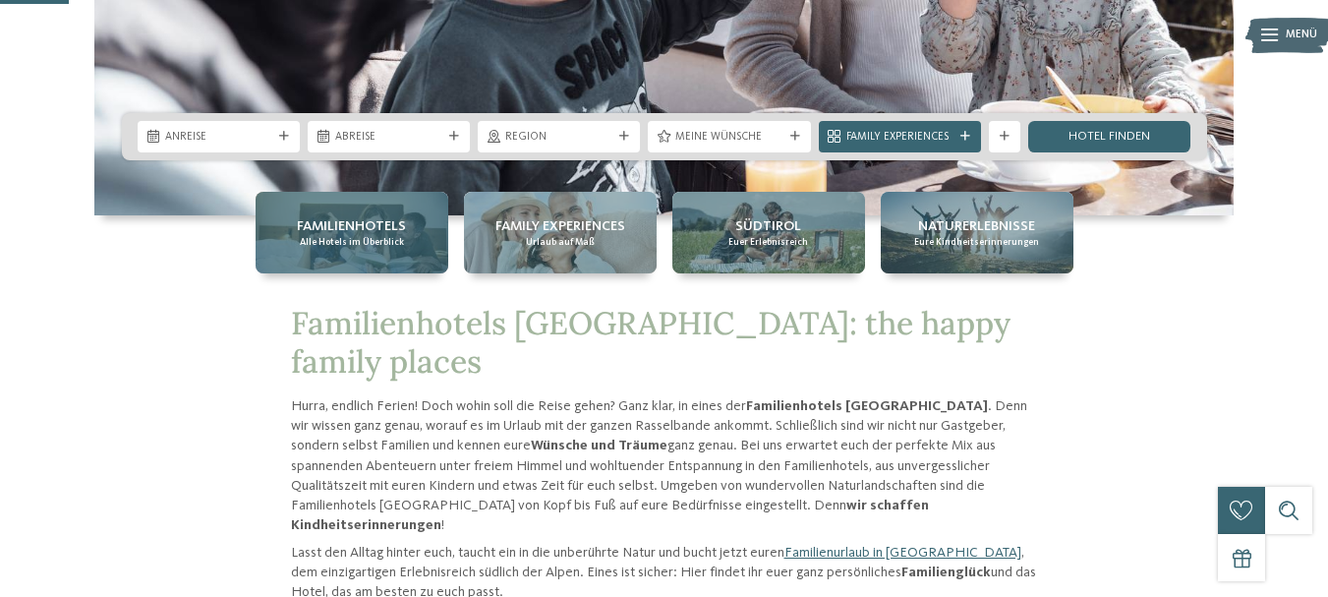
click at [294, 226] on div "Familienhotels Alle Hotels im Überblick" at bounding box center [352, 233] width 193 height 82
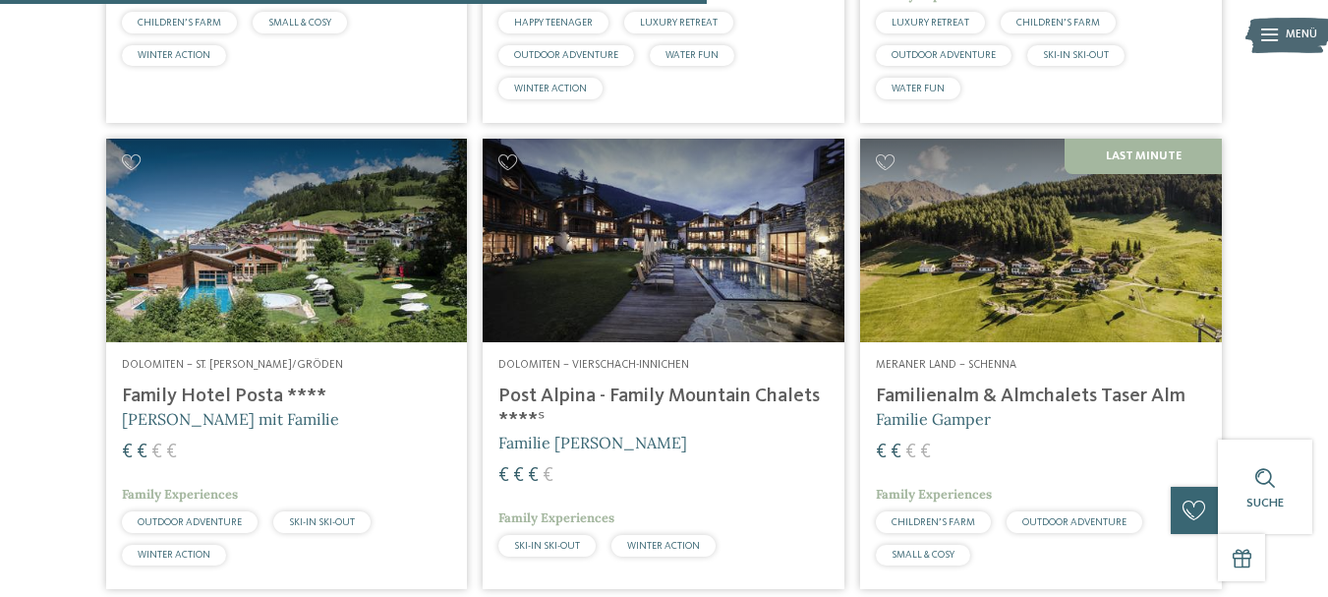
scroll to position [2821, 0]
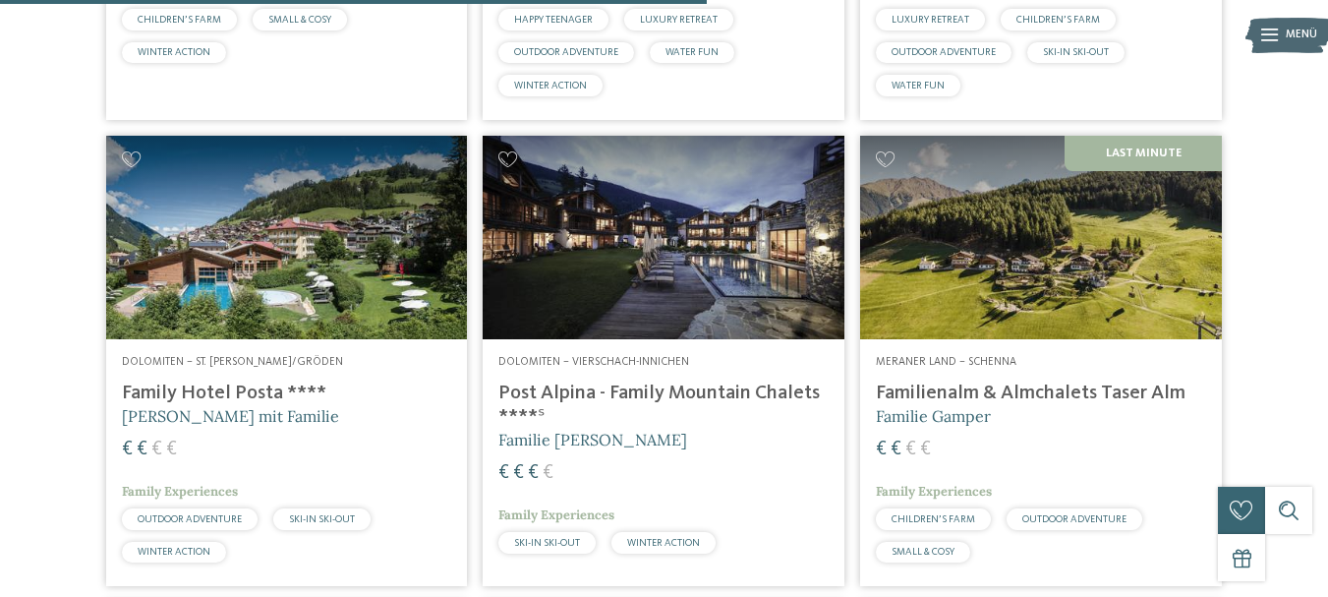
click at [390, 277] on img at bounding box center [287, 237] width 362 height 203
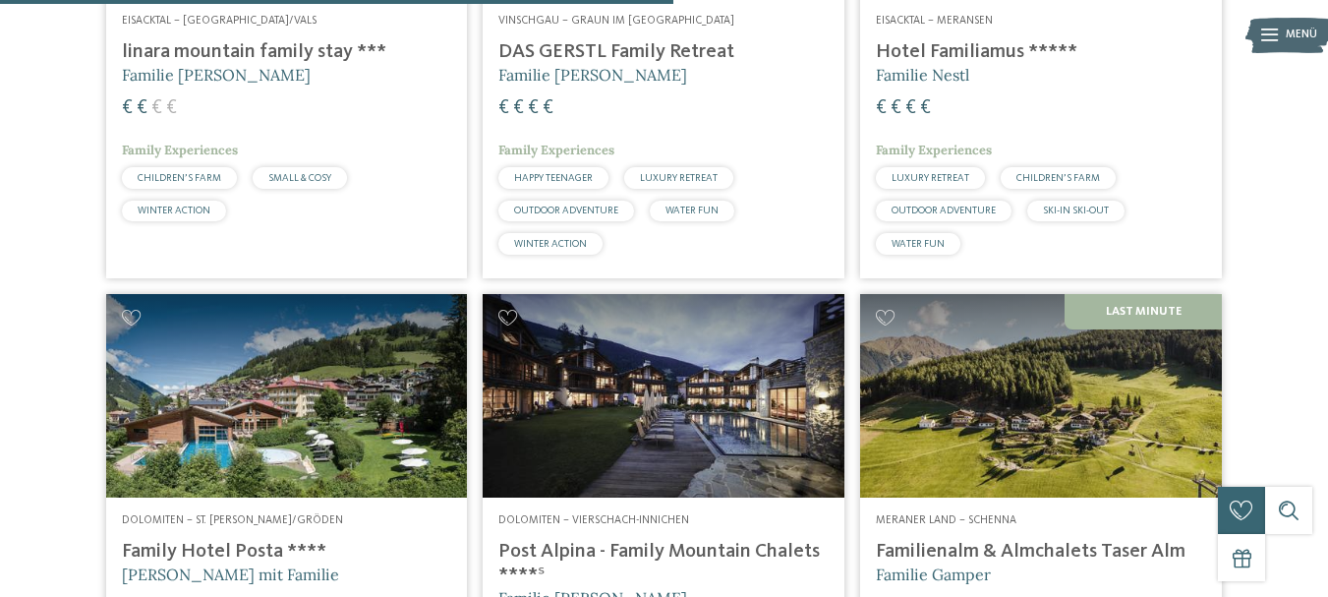
scroll to position [2689, 0]
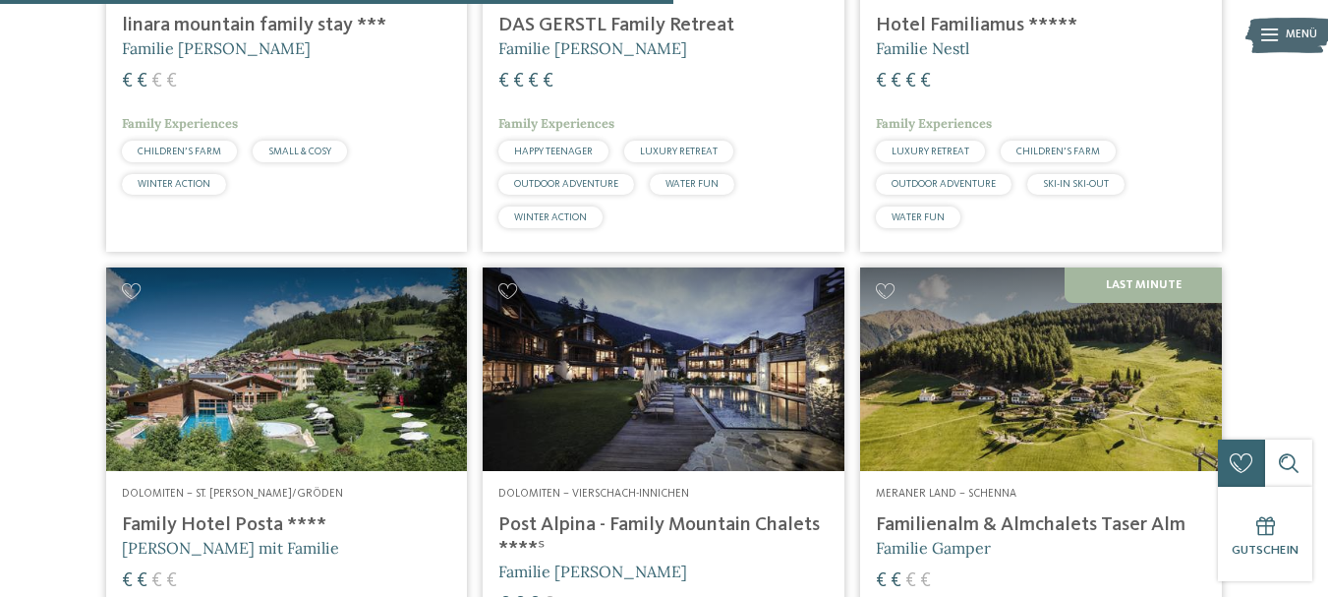
click at [270, 392] on img at bounding box center [287, 368] width 362 height 203
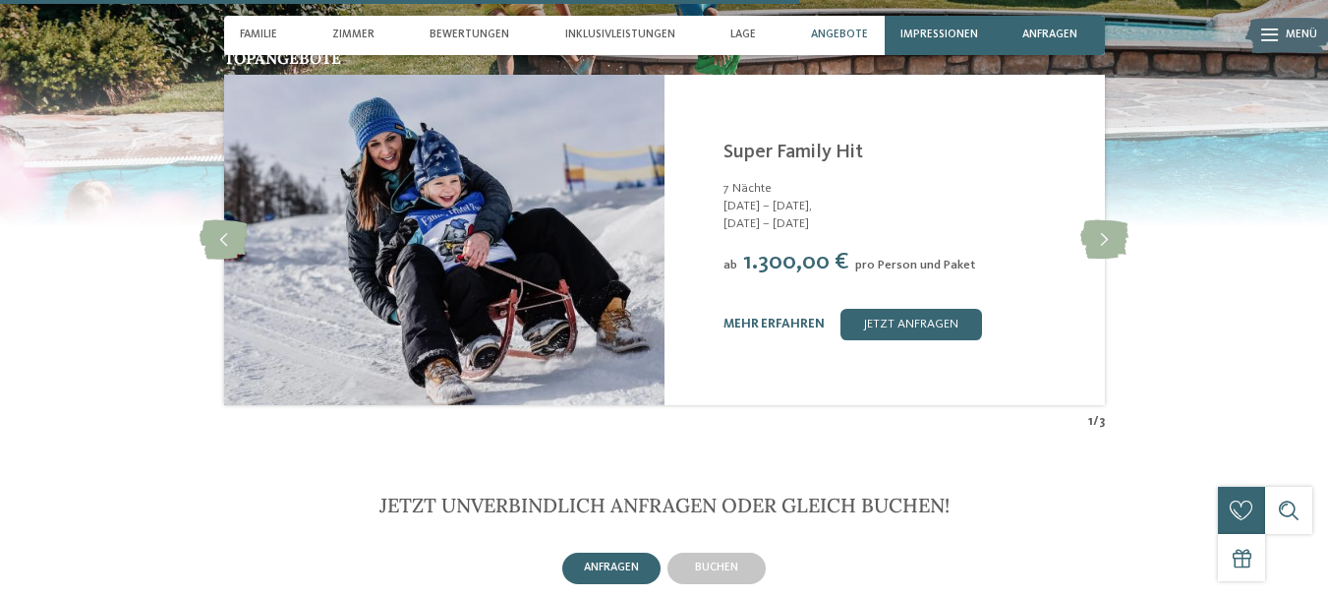
scroll to position [3301, 0]
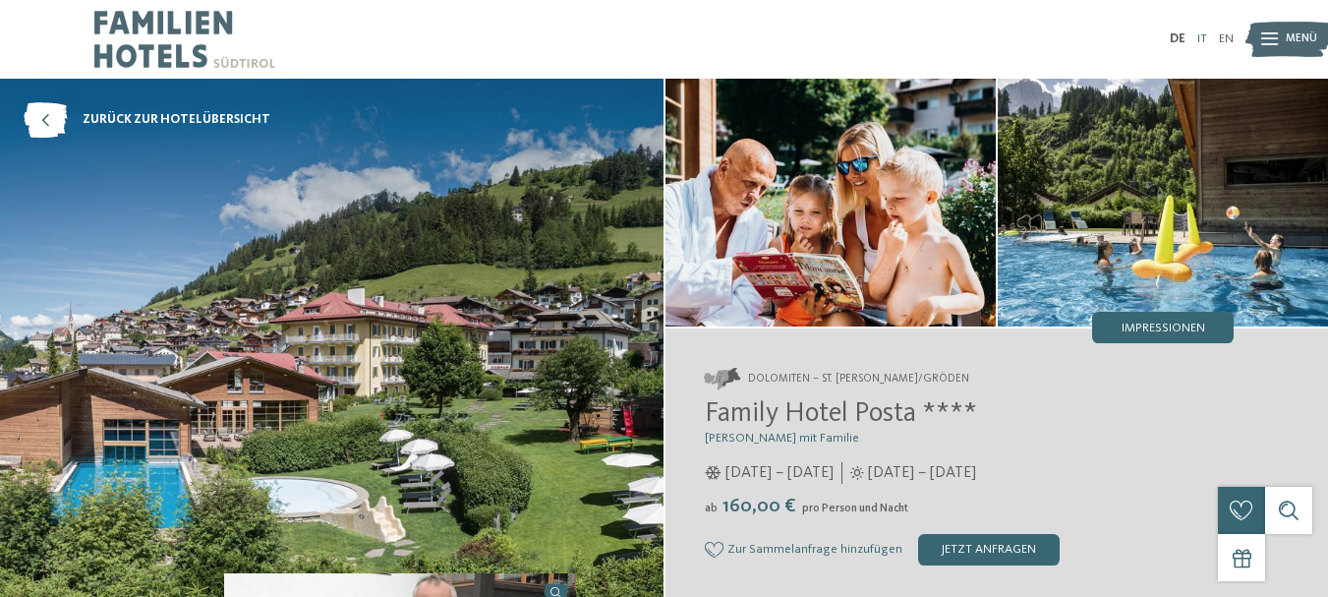
click at [1199, 32] on link "IT" at bounding box center [1202, 38] width 10 height 13
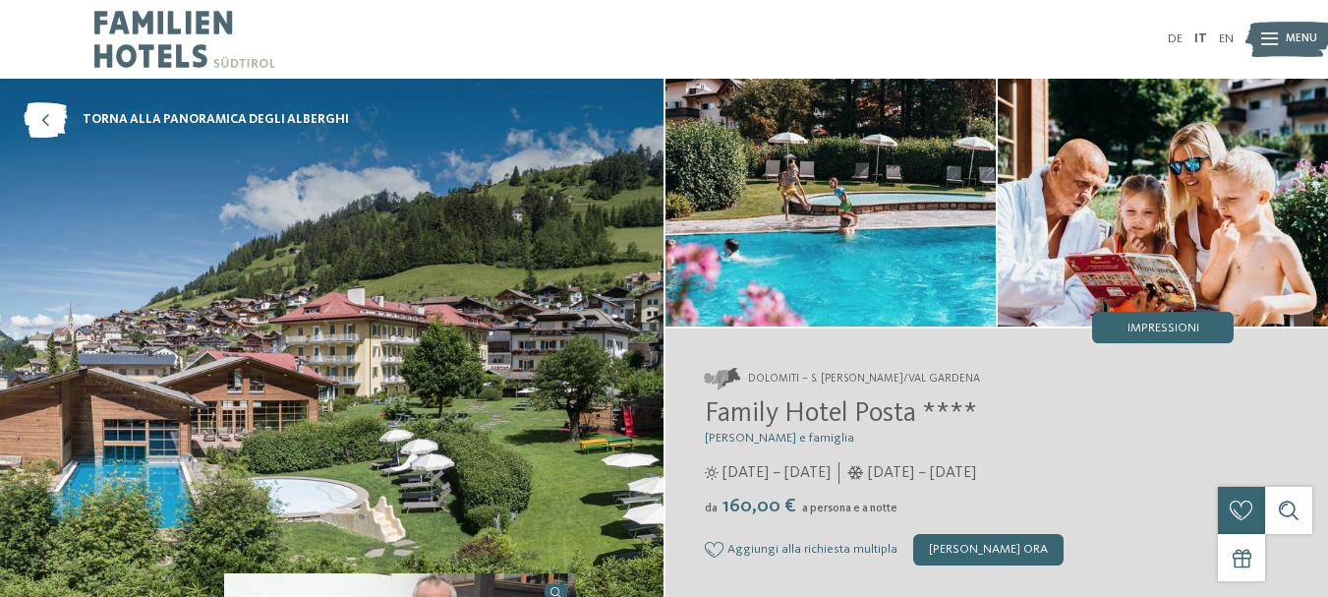
click at [1227, 37] on link "EN" at bounding box center [1226, 38] width 15 height 13
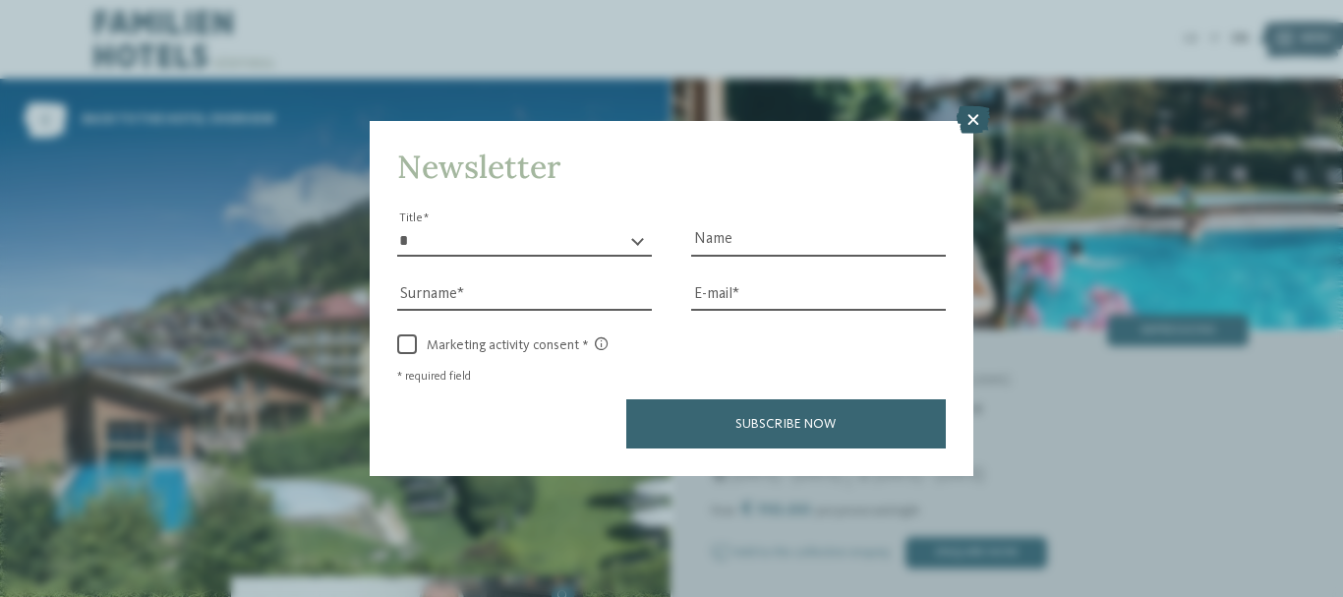
click at [974, 119] on icon at bounding box center [972, 120] width 33 height 28
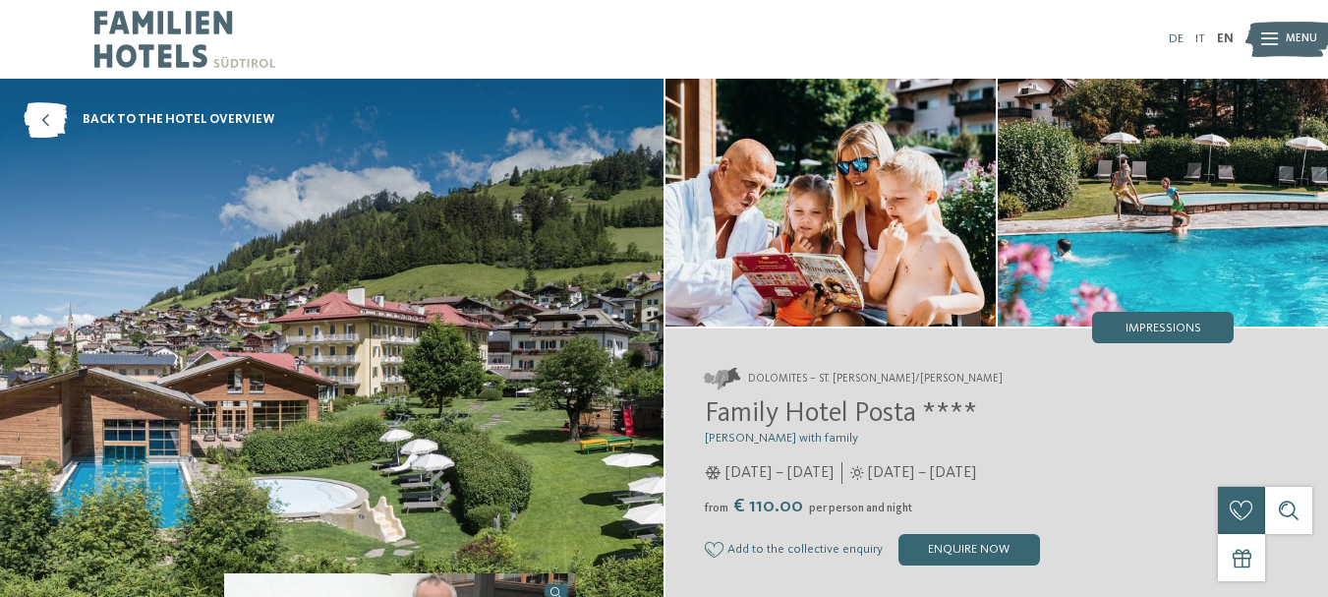
click at [1178, 35] on link "DE" at bounding box center [1176, 38] width 15 height 13
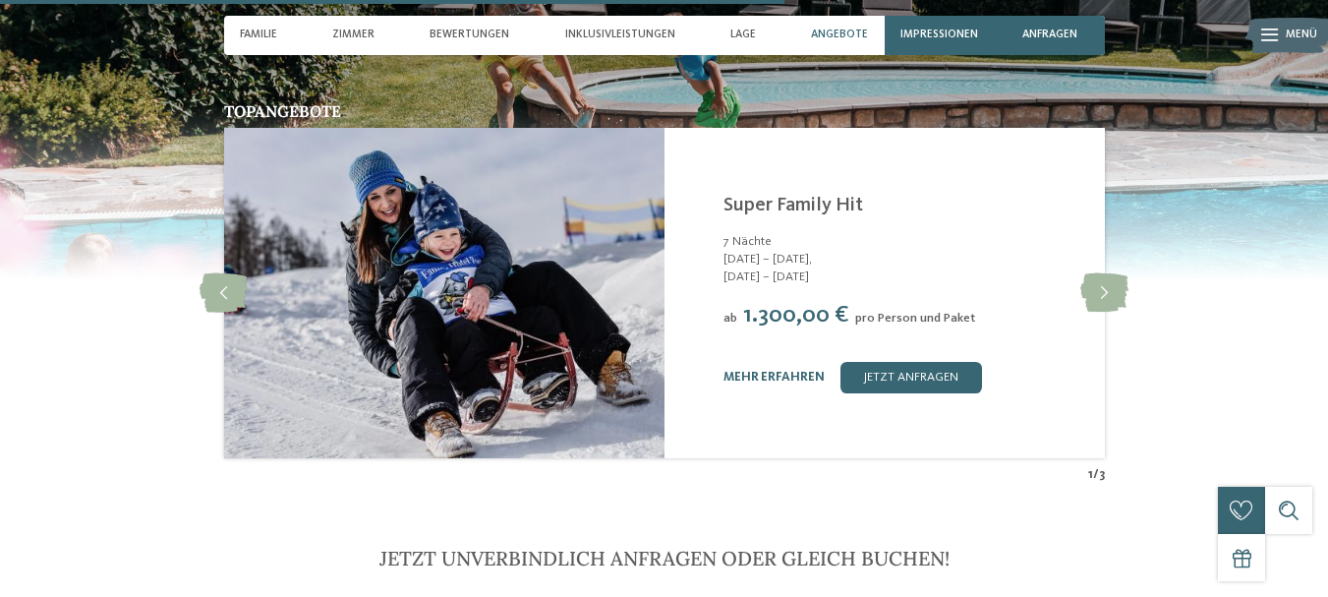
scroll to position [3252, 0]
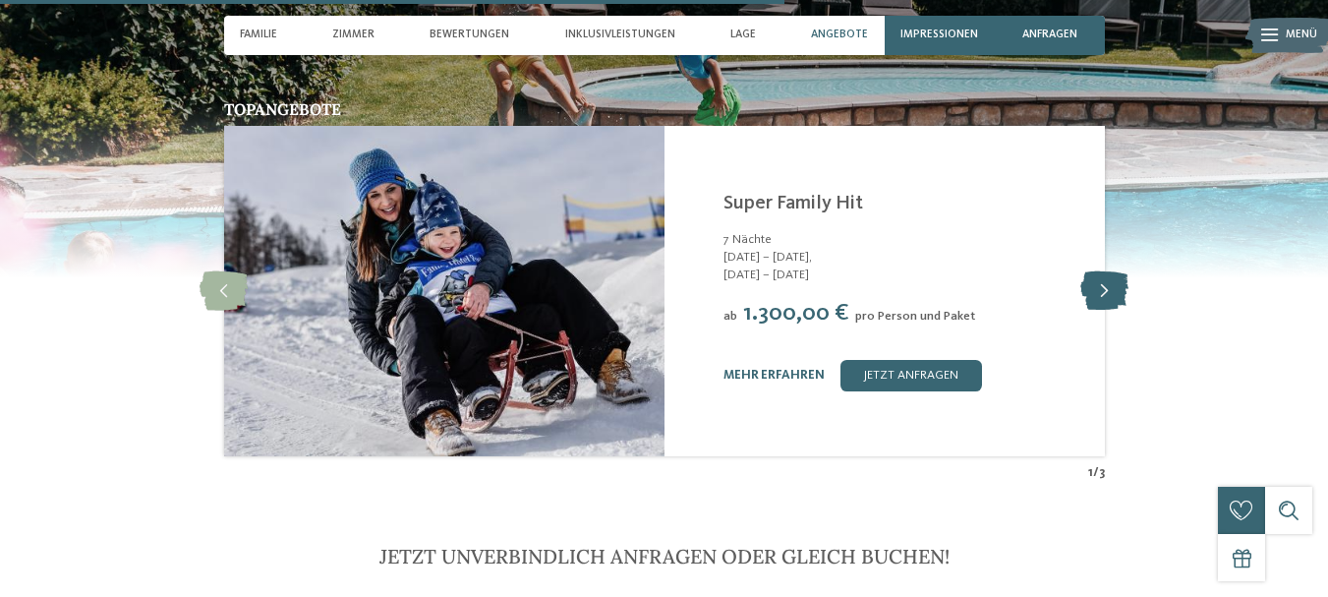
click at [1102, 271] on icon at bounding box center [1104, 290] width 48 height 39
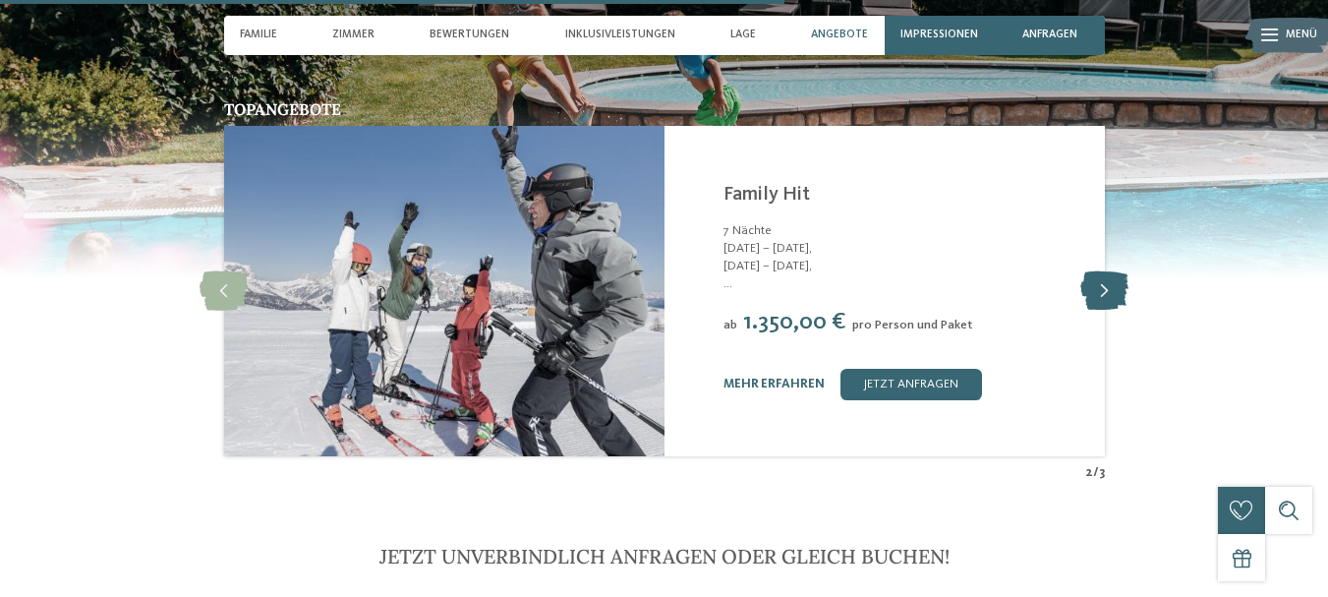
click at [1102, 271] on icon at bounding box center [1104, 290] width 48 height 39
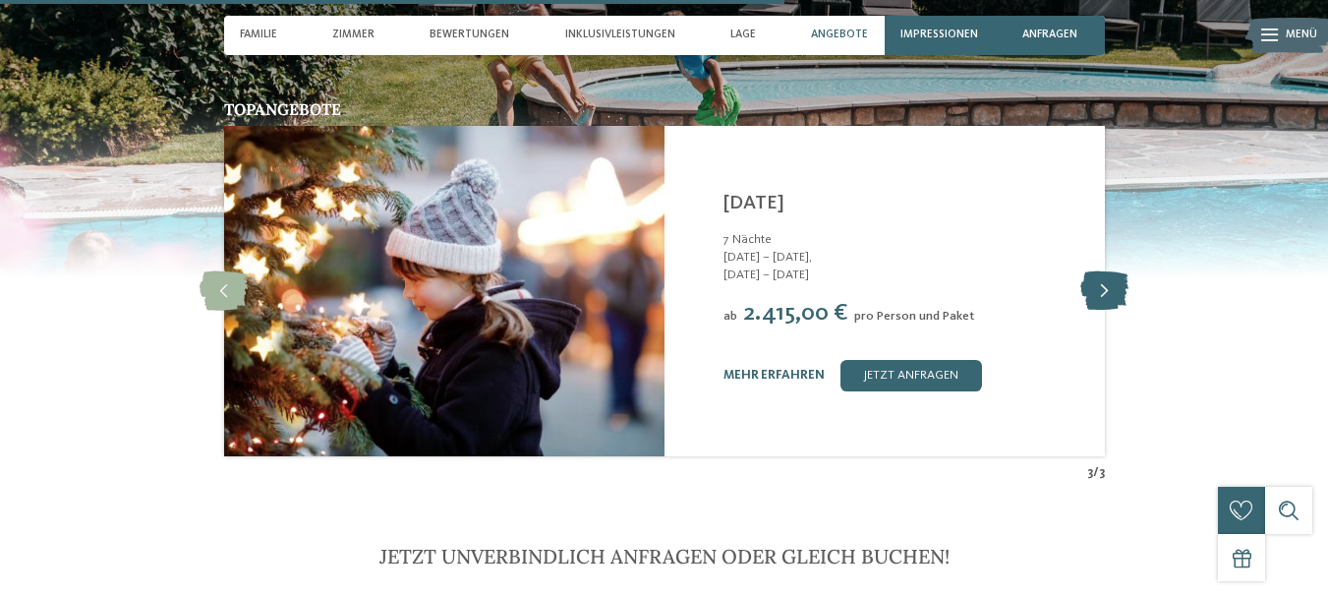
click at [1102, 271] on icon at bounding box center [1104, 290] width 48 height 39
